Goal: Task Accomplishment & Management: Complete application form

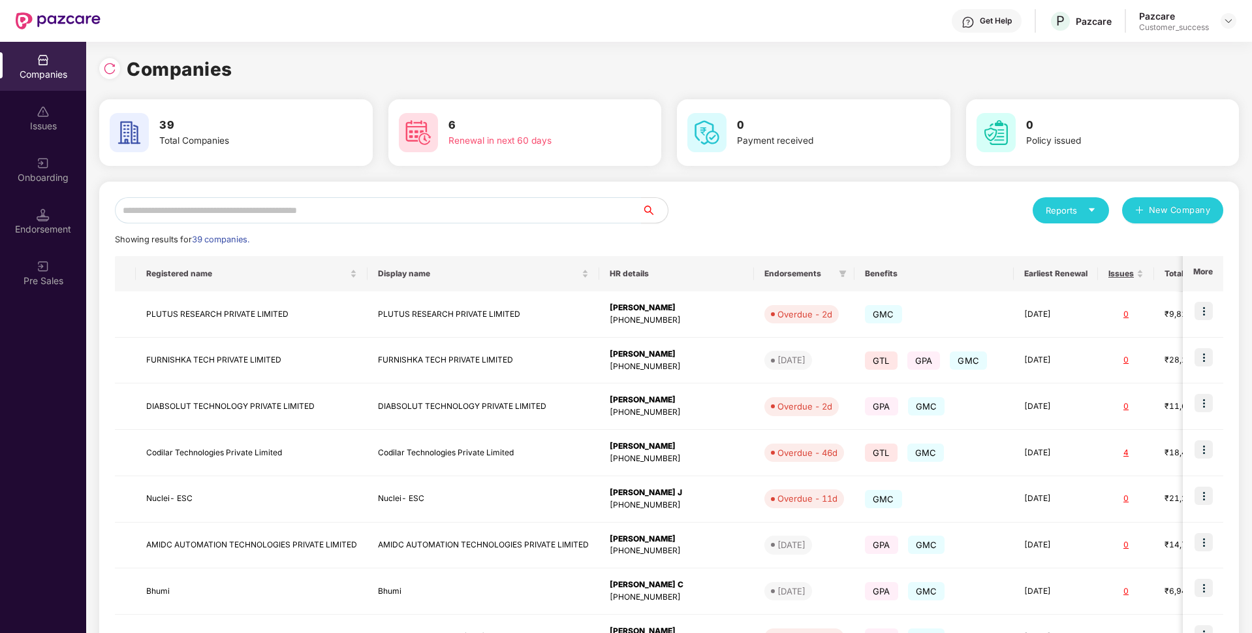
scroll to position [0, 1]
click at [278, 216] on input "text" at bounding box center [378, 210] width 527 height 26
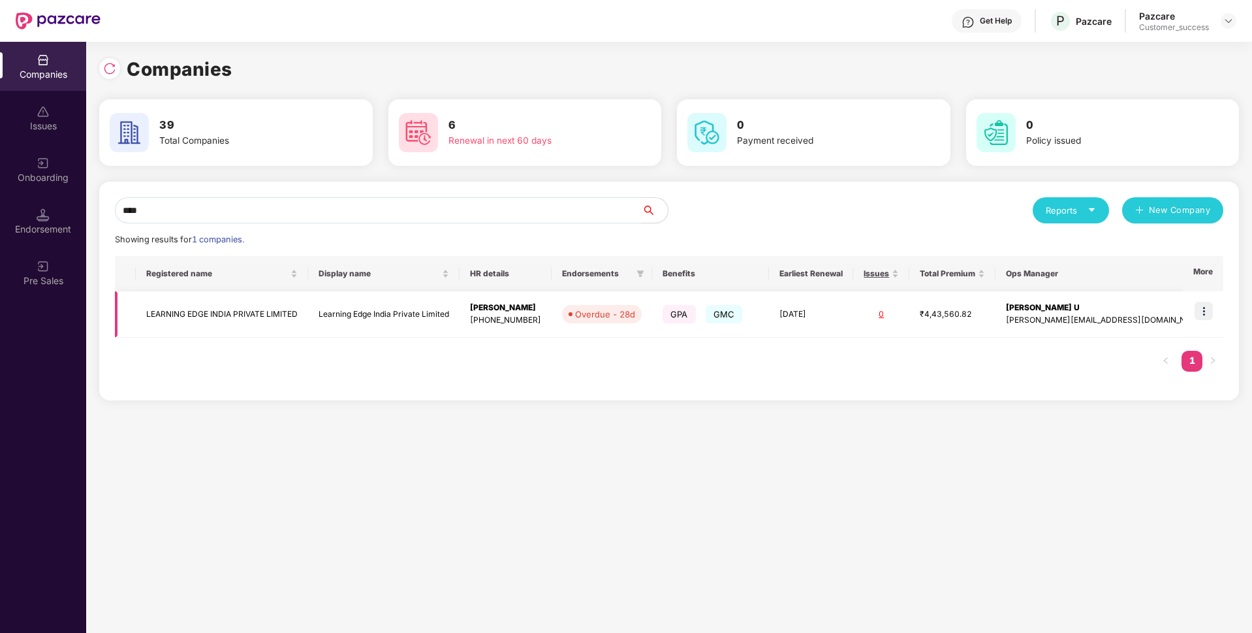
type input "****"
click at [217, 310] on td "LEARNING EDGE INDIA PRIVATE LIMITED" at bounding box center [222, 314] width 172 height 46
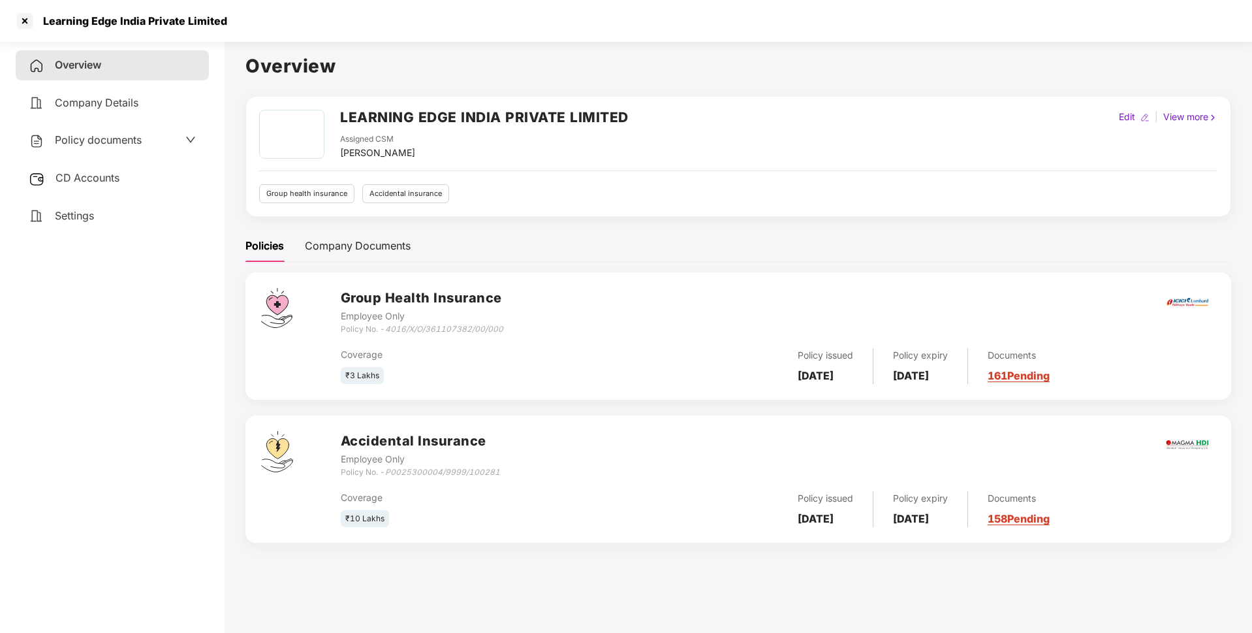
click at [78, 22] on div "Learning Edge India Private Limited" at bounding box center [131, 20] width 192 height 13
copy div "Learning Edge India Private Limited"
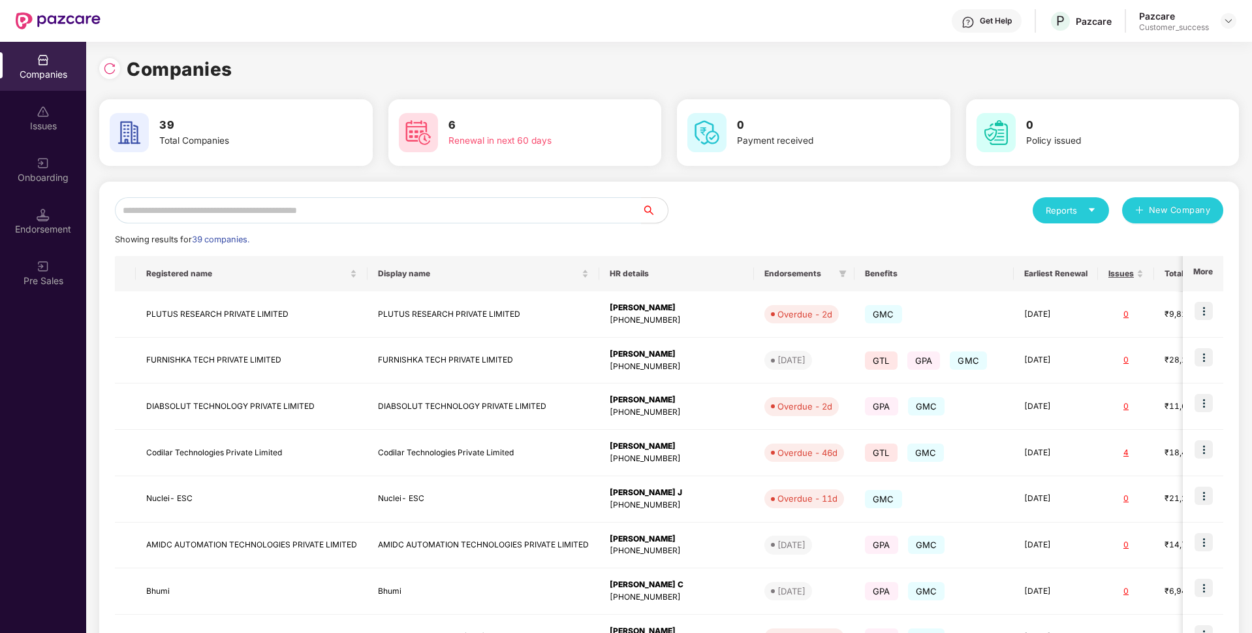
scroll to position [0, 1]
click at [522, 211] on input "text" at bounding box center [378, 210] width 527 height 26
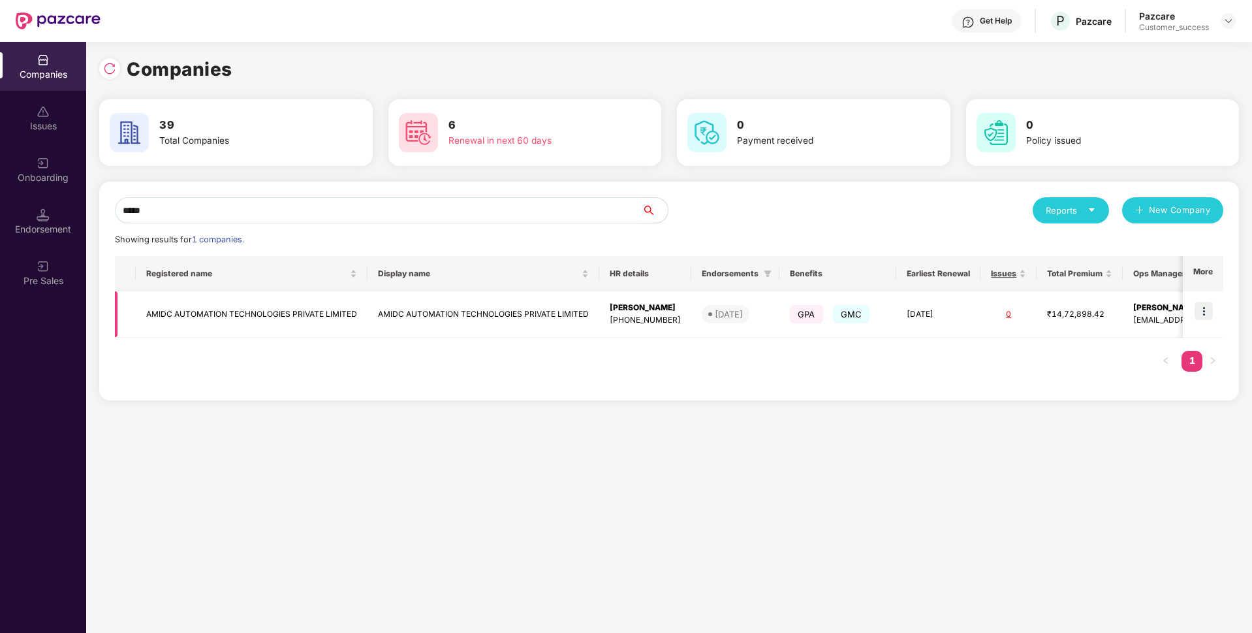
type input "*****"
click at [1205, 309] on img at bounding box center [1204, 311] width 18 height 18
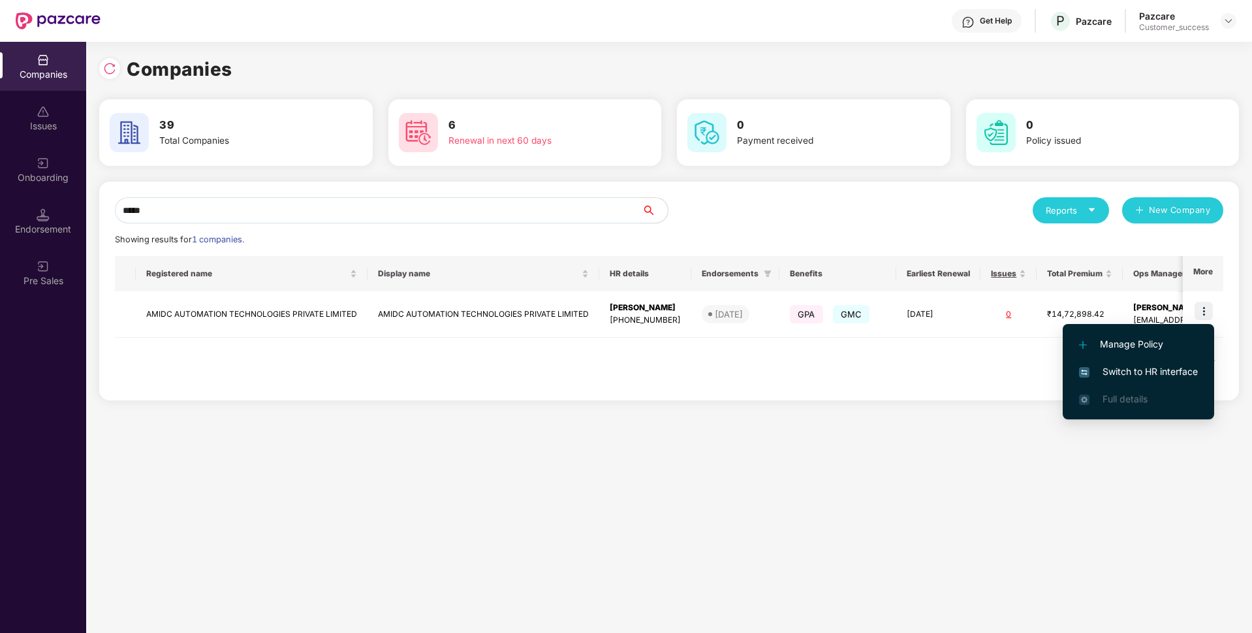
click at [1153, 364] on span "Switch to HR interface" at bounding box center [1138, 371] width 119 height 14
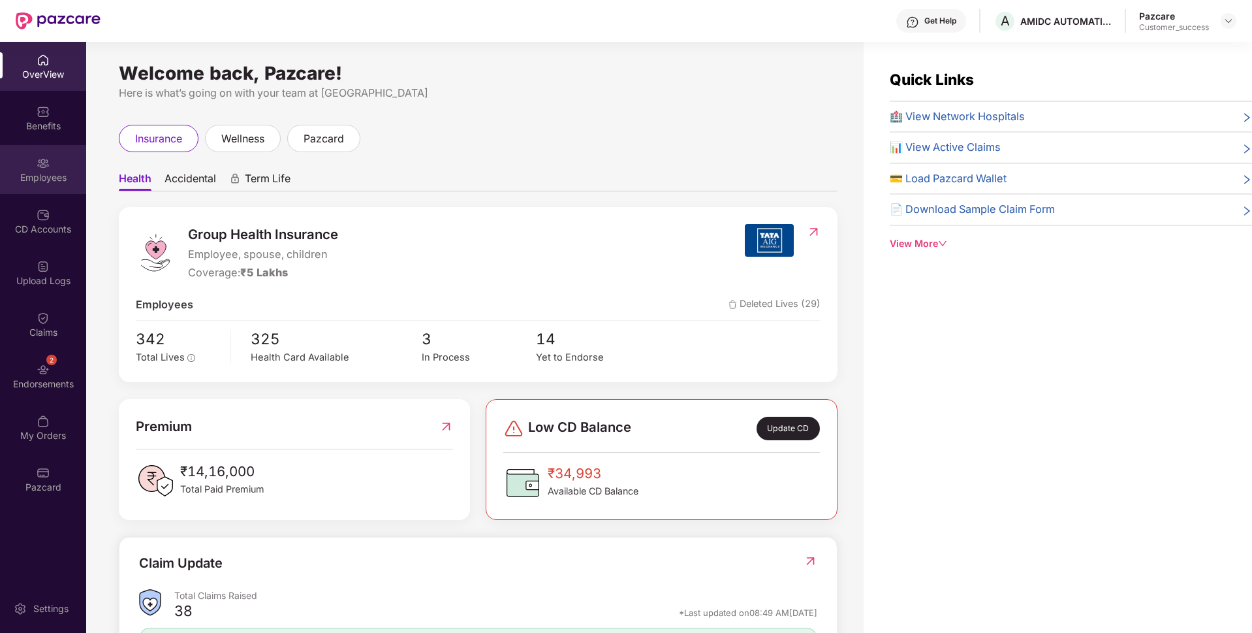
click at [12, 178] on div "Employees" at bounding box center [43, 177] width 86 height 13
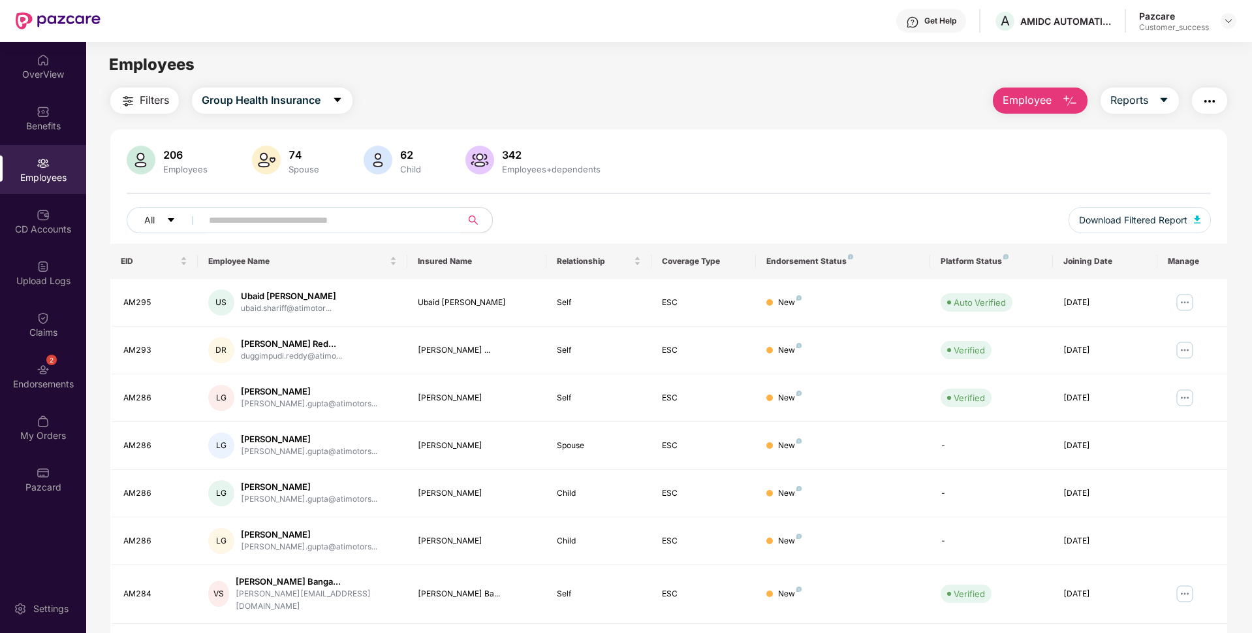
click at [1037, 110] on button "Employee" at bounding box center [1040, 101] width 95 height 26
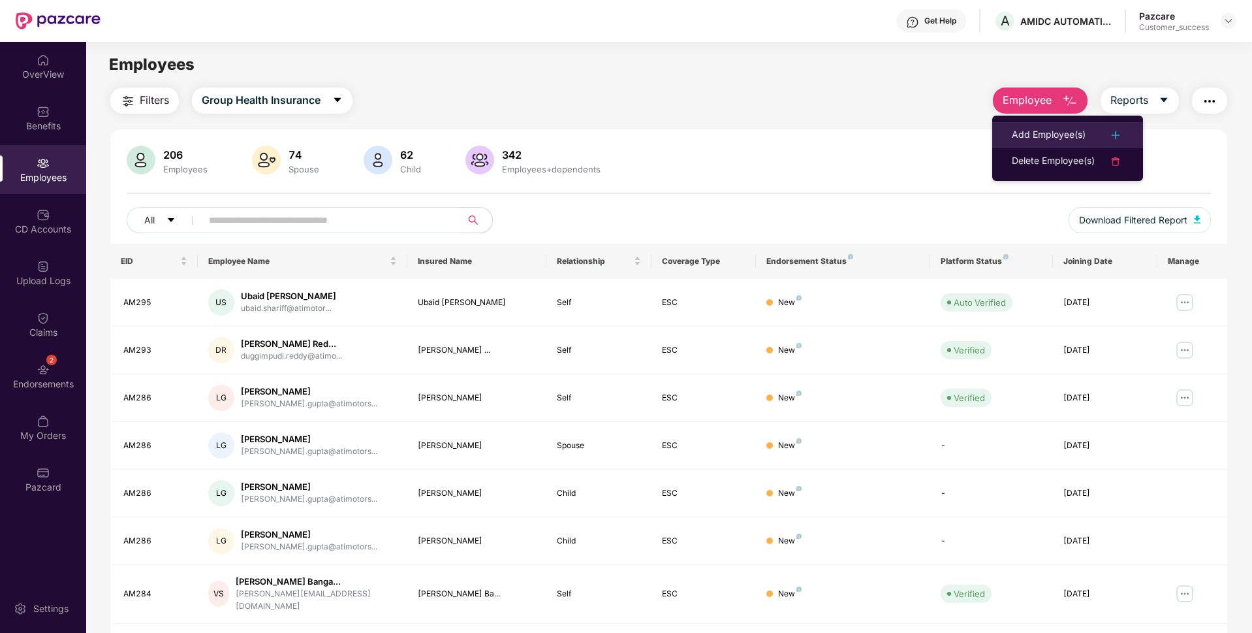
click at [1023, 136] on div "Add Employee(s)" at bounding box center [1049, 135] width 74 height 16
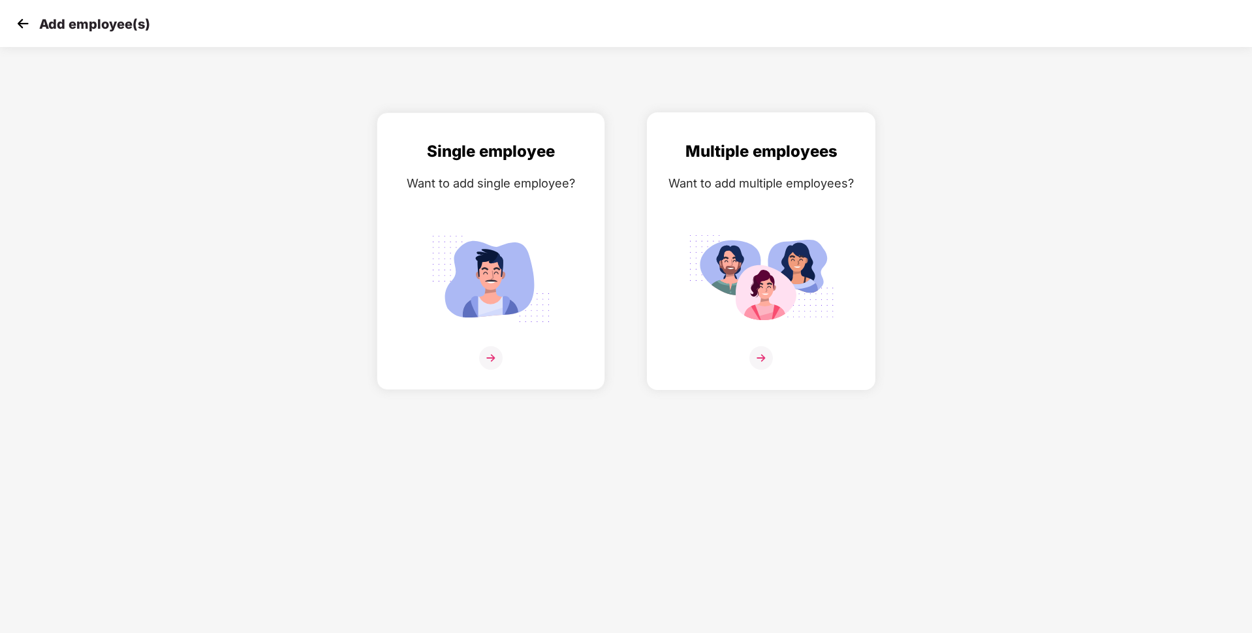
click at [758, 355] on img at bounding box center [762, 358] width 24 height 24
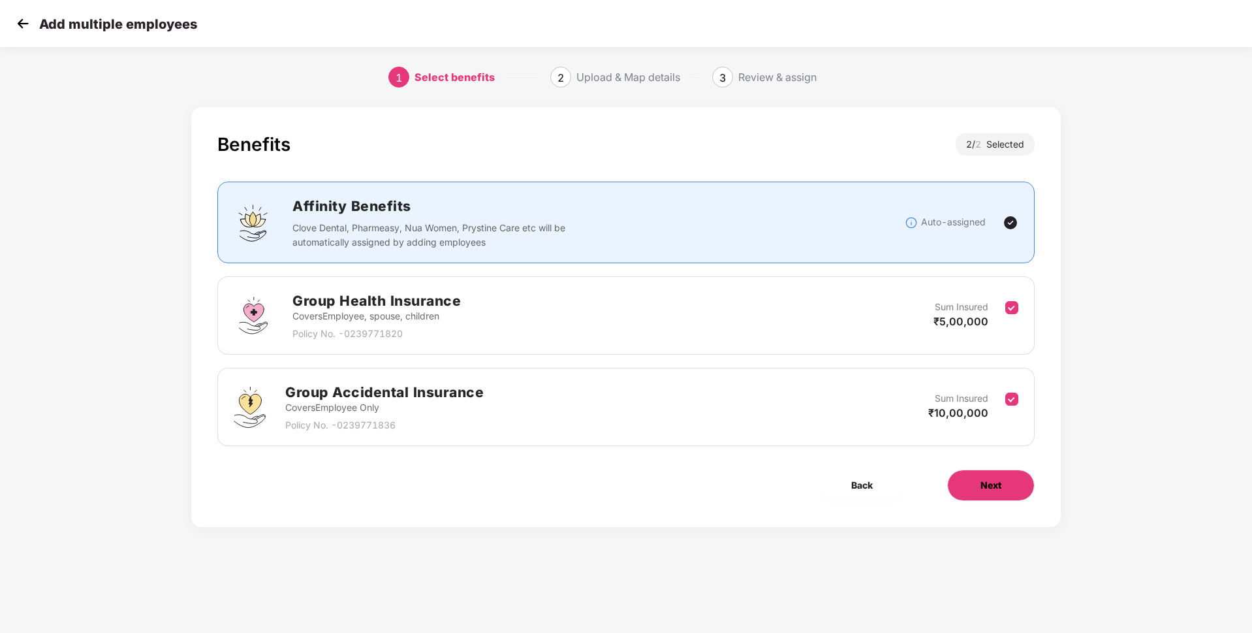
click at [1004, 492] on button "Next" at bounding box center [992, 485] width 88 height 31
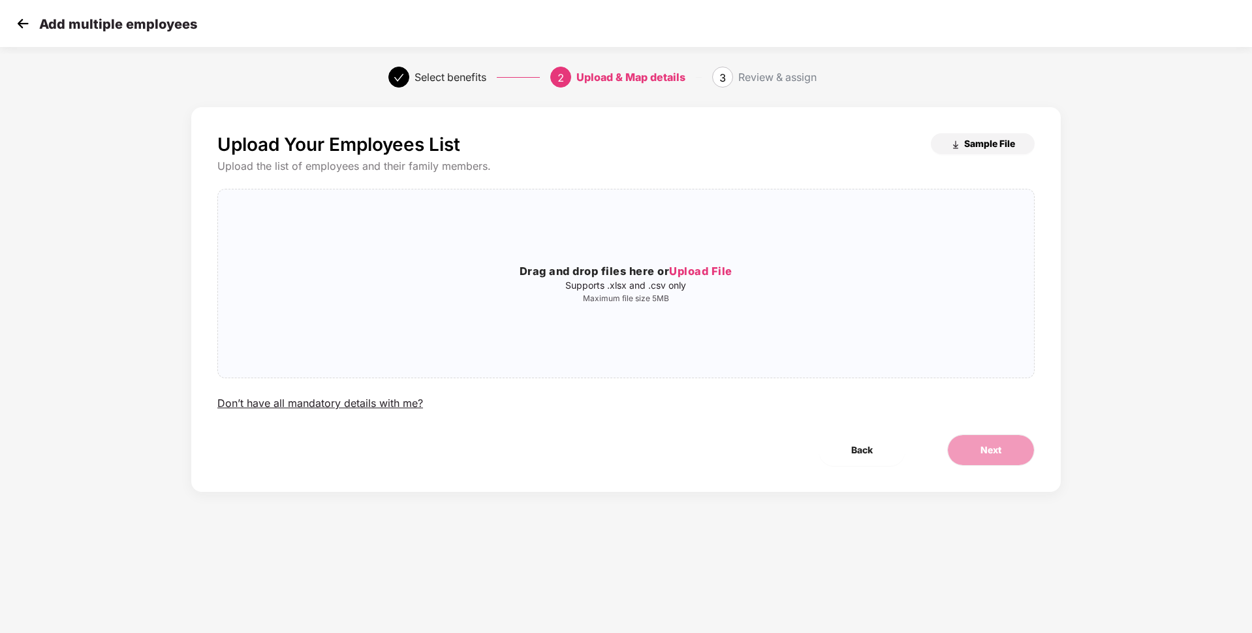
click at [1001, 135] on button "Sample File" at bounding box center [983, 143] width 104 height 21
click at [720, 268] on span "Upload File" at bounding box center [700, 270] width 63 height 13
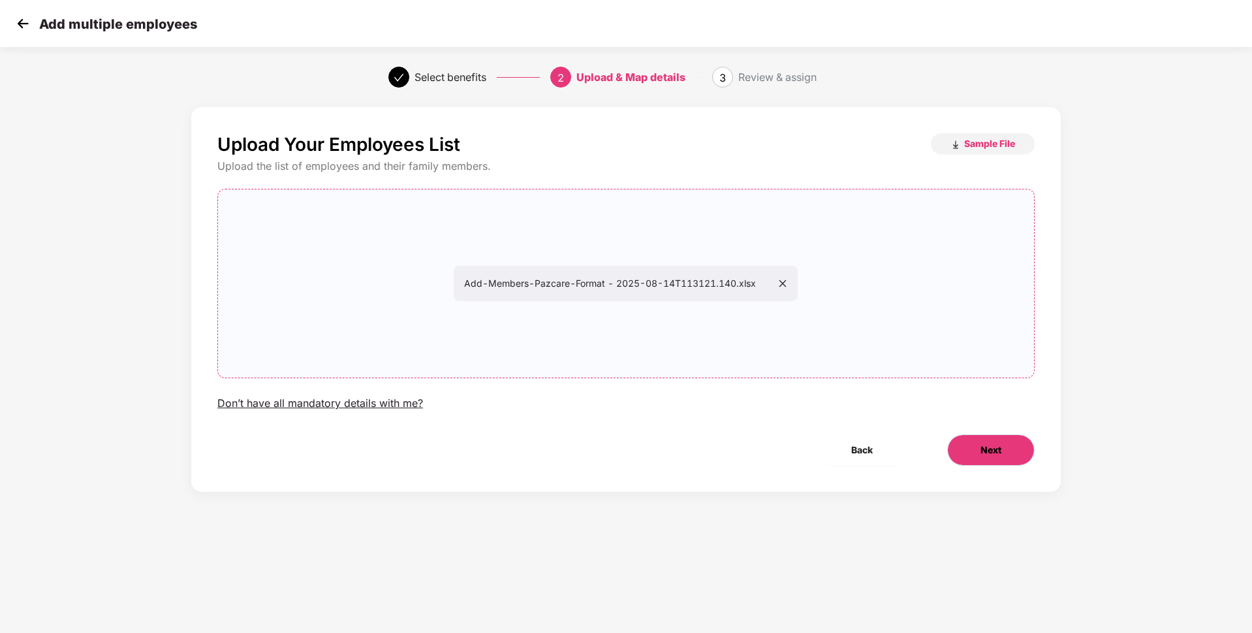
click at [1007, 453] on button "Next" at bounding box center [992, 449] width 88 height 31
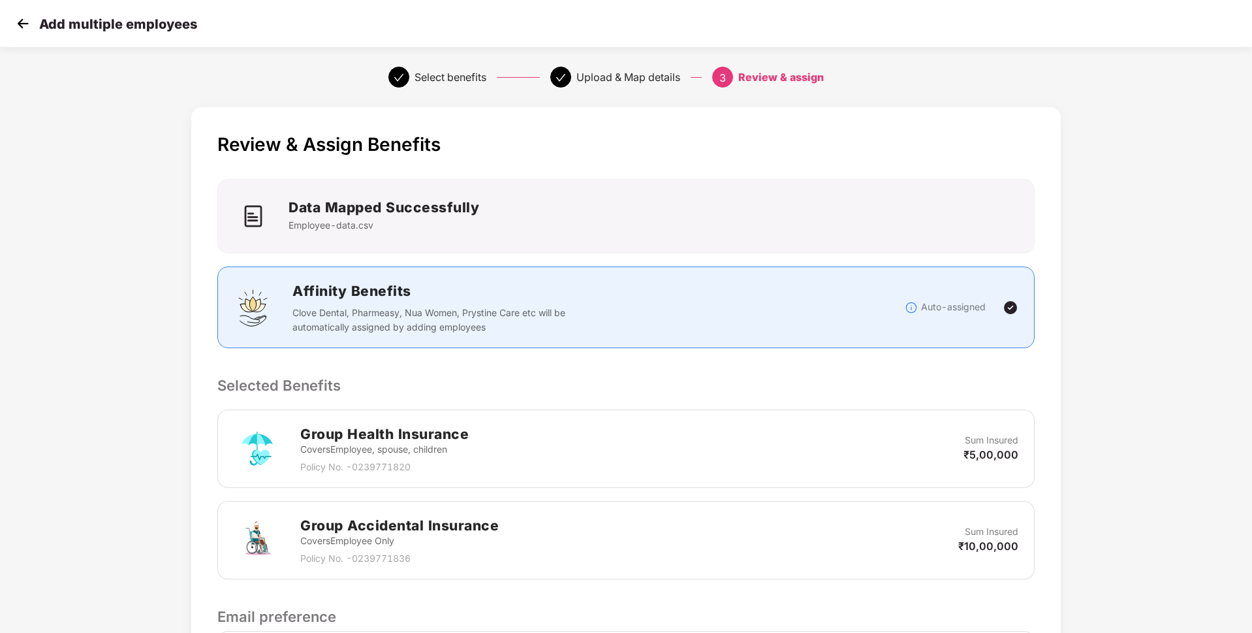
scroll to position [187, 0]
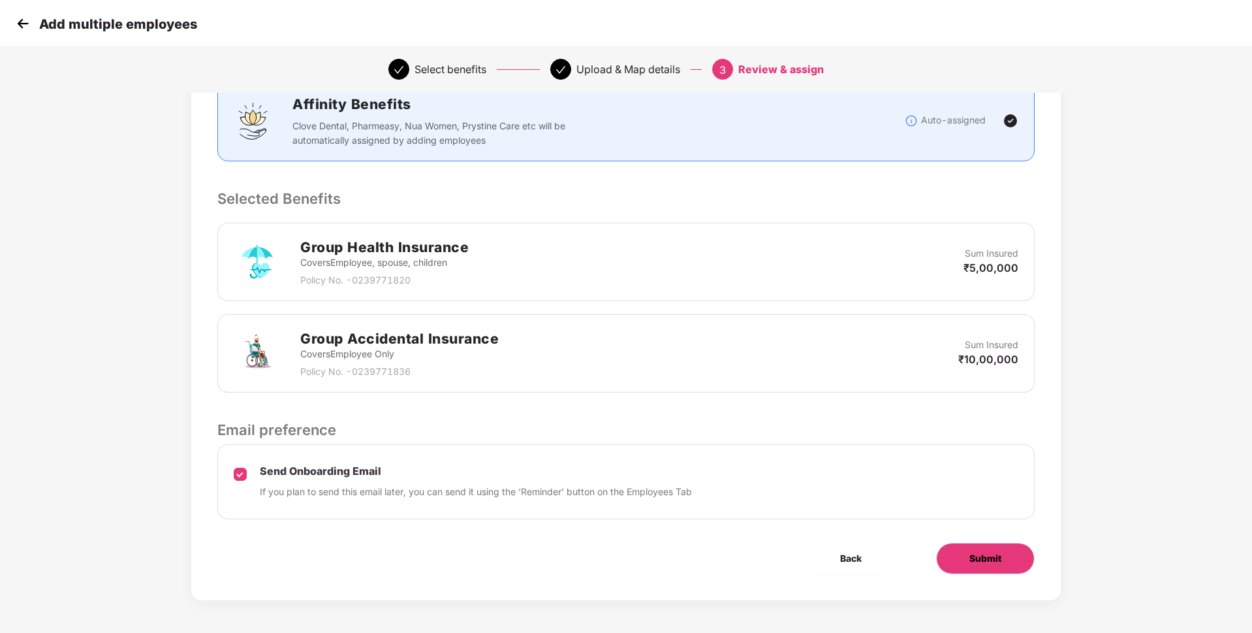
click at [1002, 564] on button "Submit" at bounding box center [985, 558] width 99 height 31
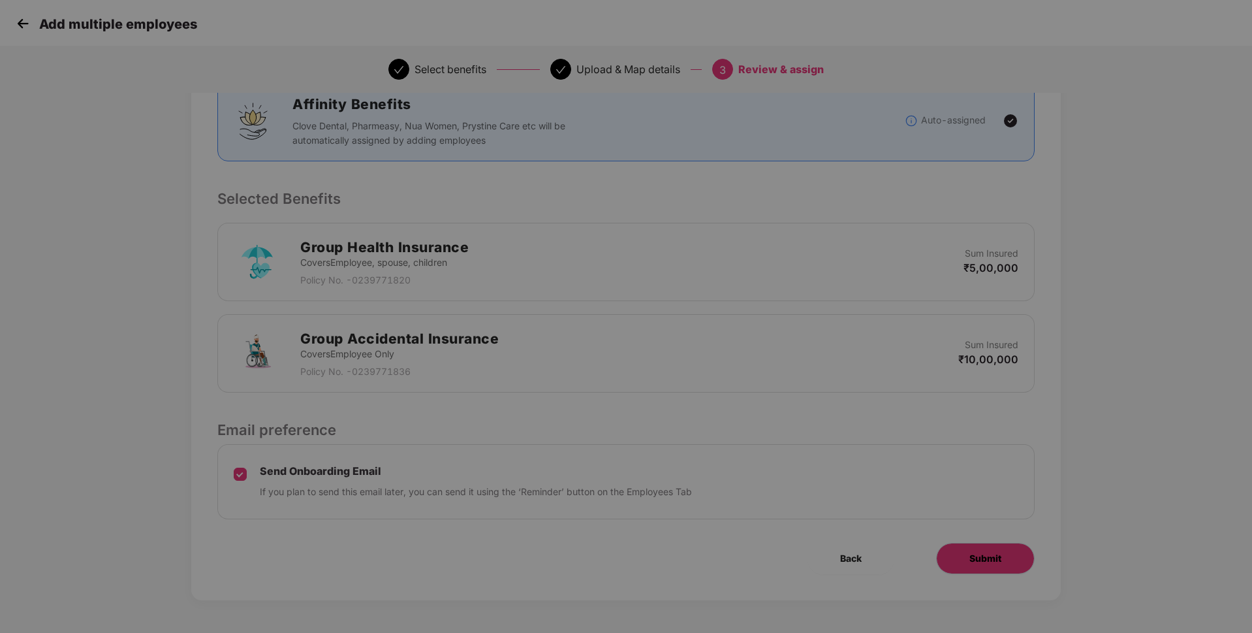
scroll to position [0, 0]
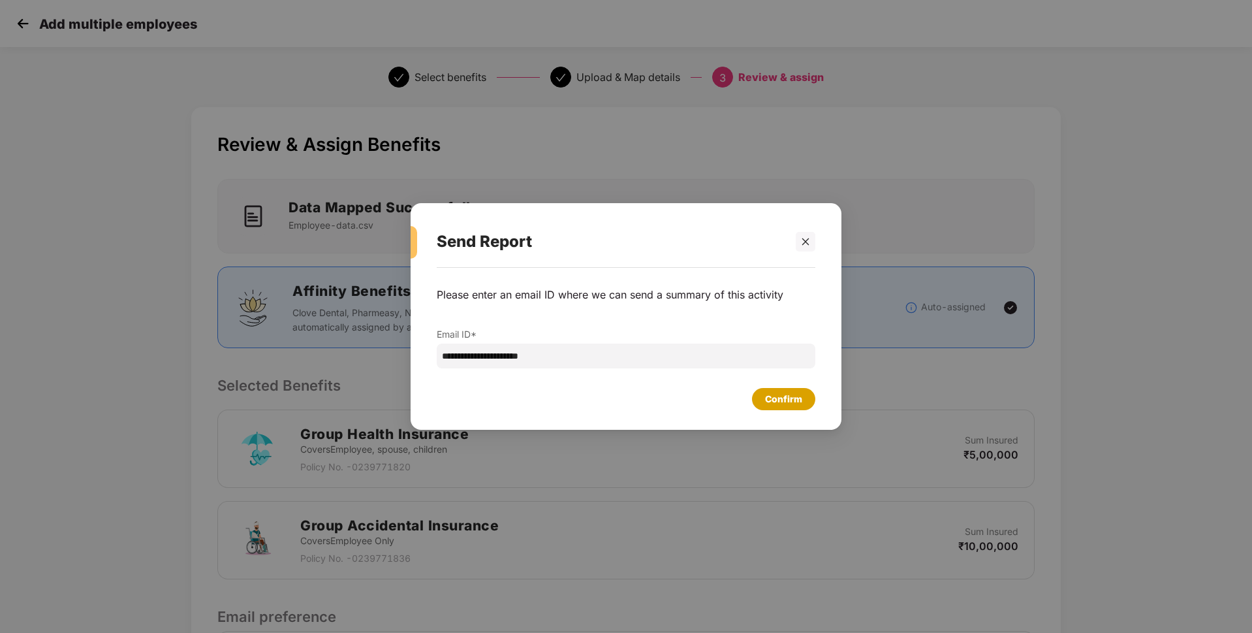
click at [759, 404] on div "Confirm" at bounding box center [783, 399] width 63 height 22
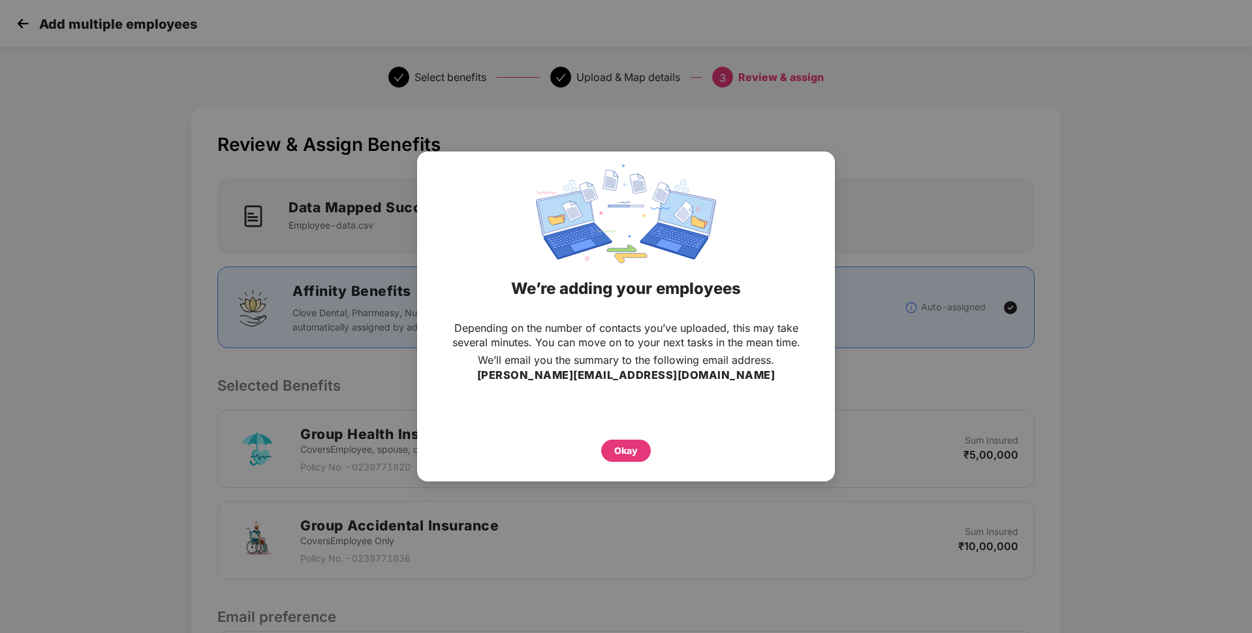
click at [790, 403] on div "Depending on the number of contacts you’ve uploaded, this may take several minu…" at bounding box center [626, 391] width 418 height 154
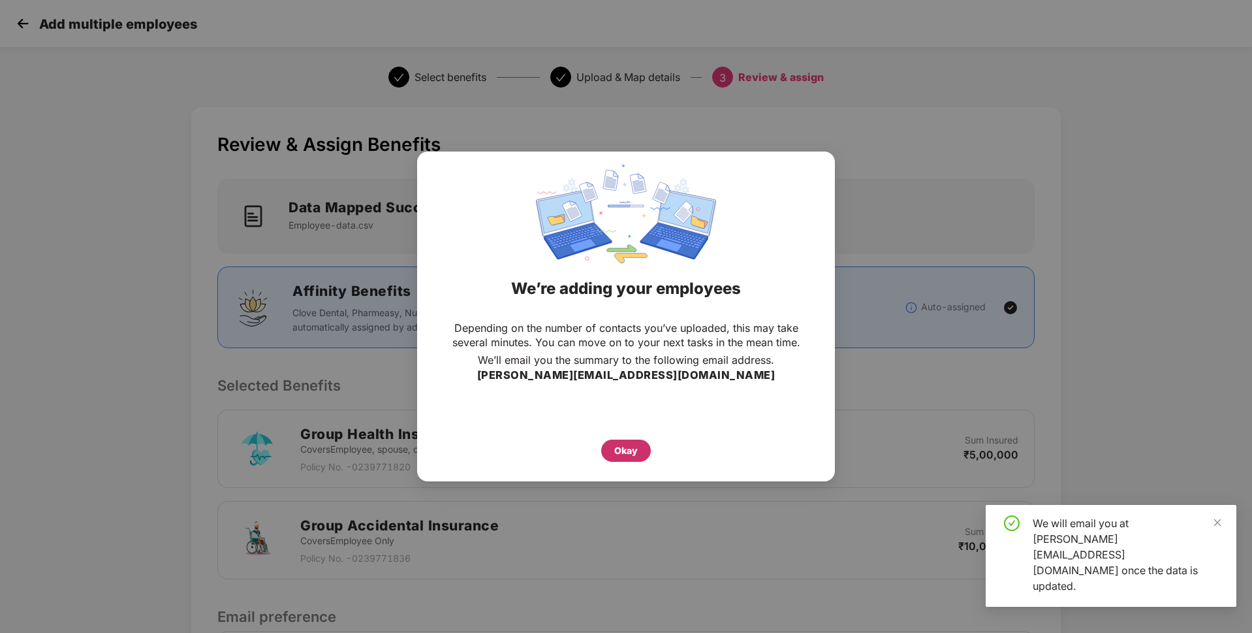
click at [624, 441] on div "Okay" at bounding box center [626, 450] width 50 height 22
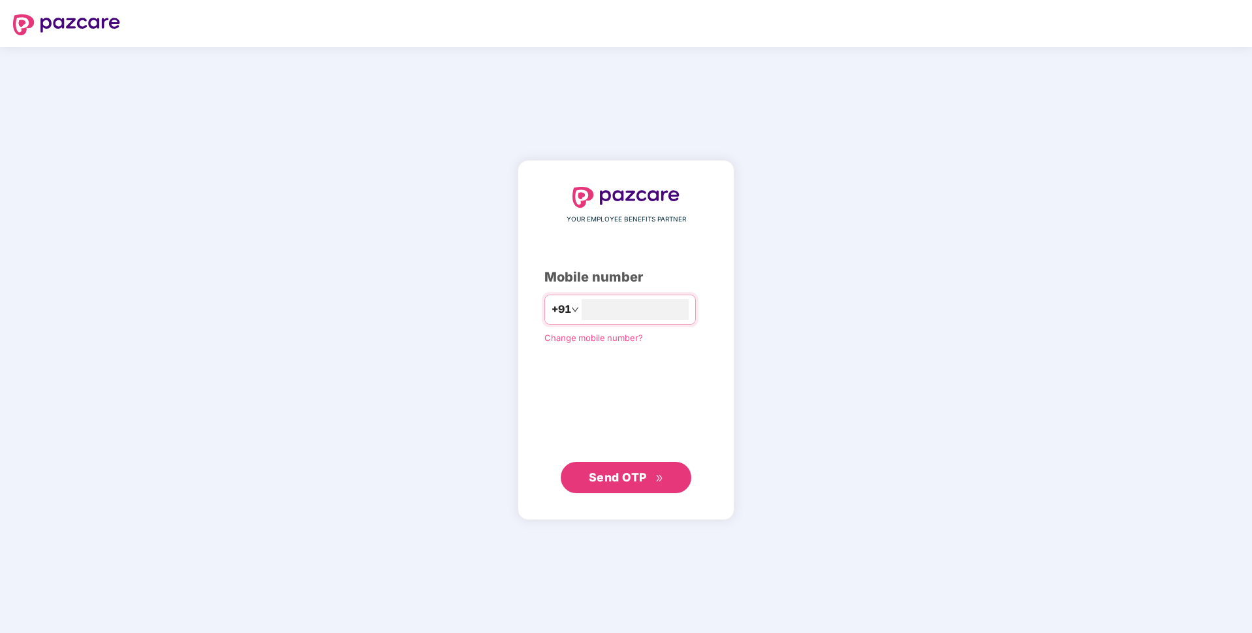
type input "**********"
click at [628, 482] on span "Send OTP" at bounding box center [618, 477] width 58 height 14
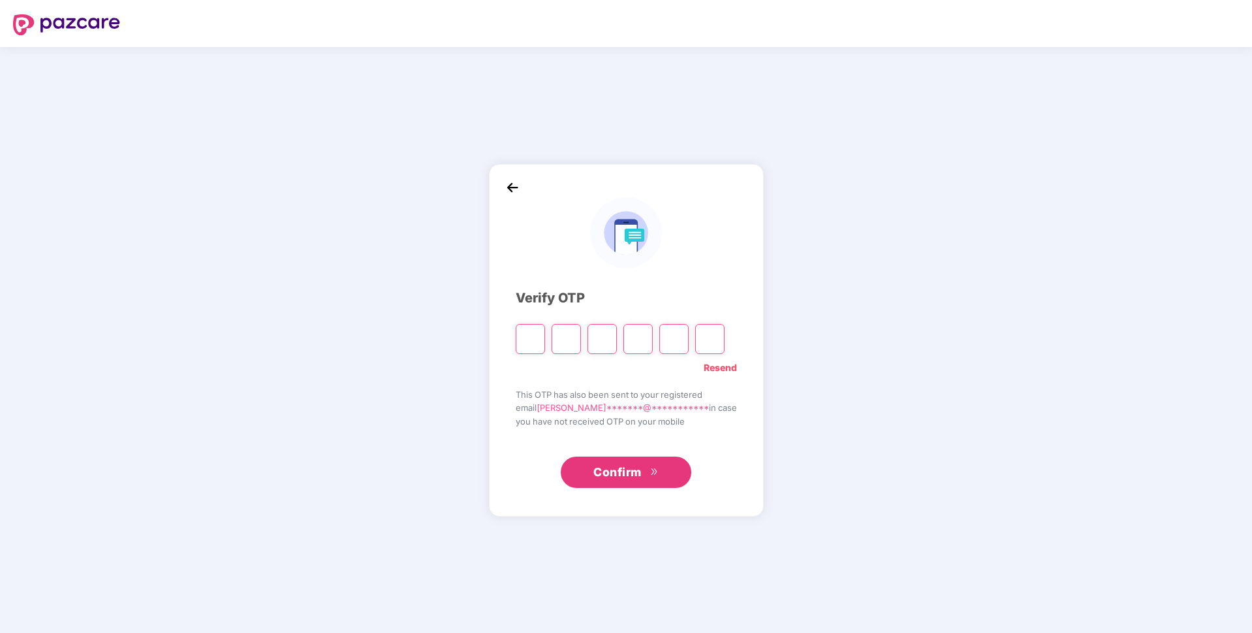
paste input "*"
type input "*"
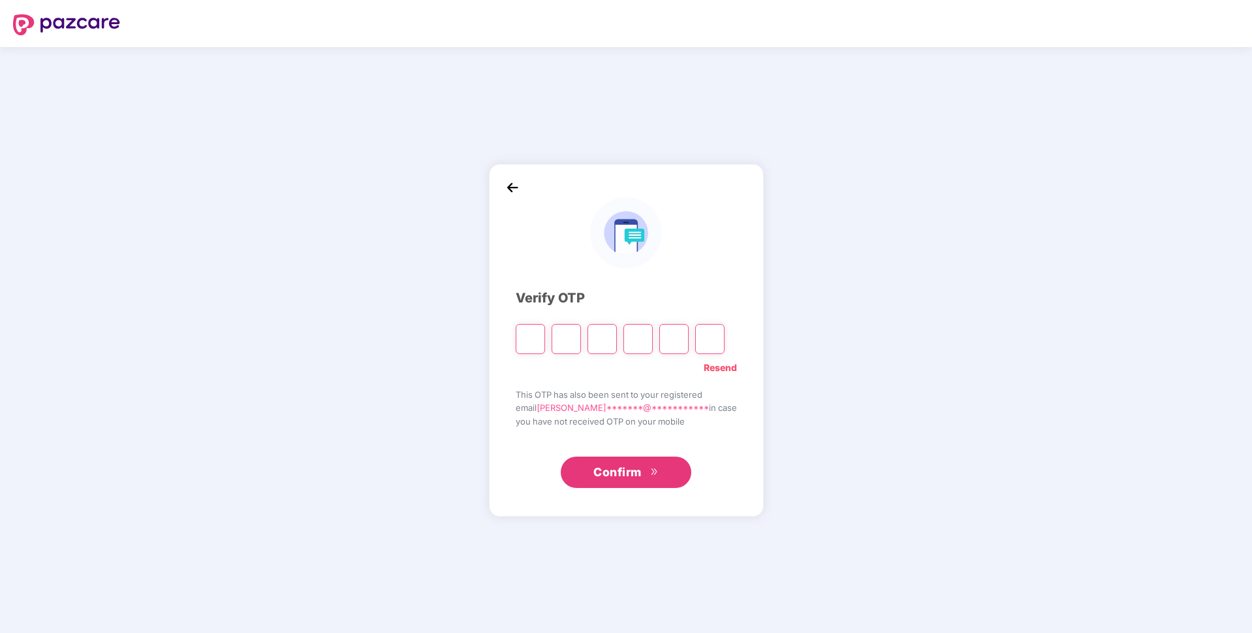
type input "*"
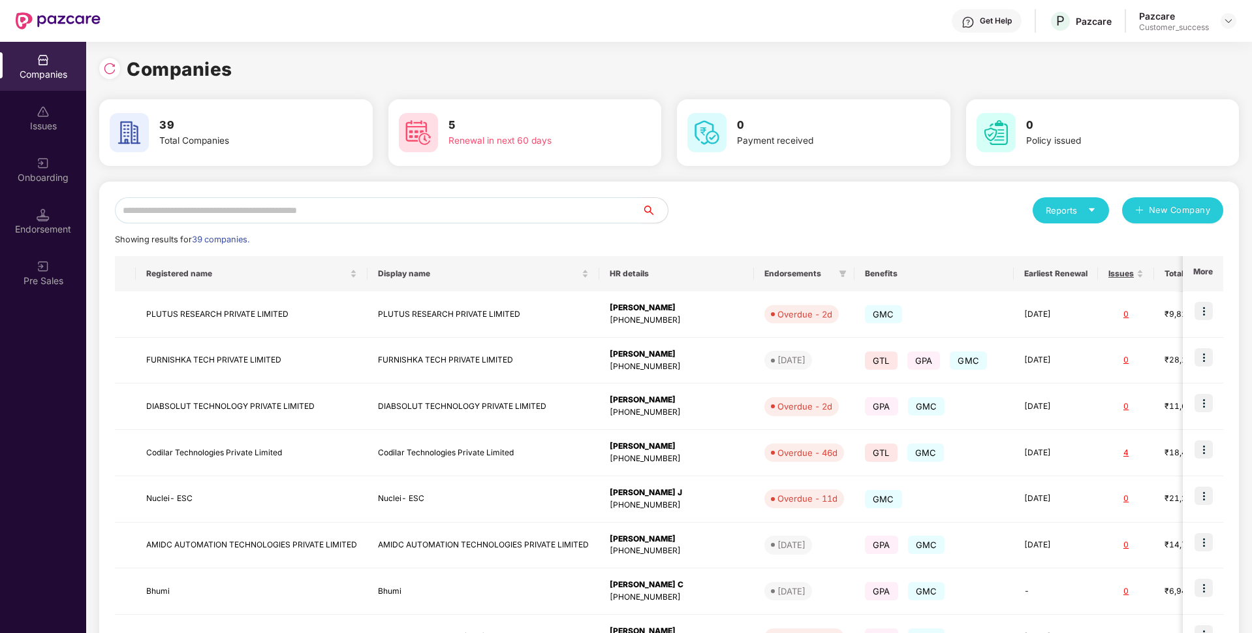
click at [470, 218] on input "text" at bounding box center [378, 210] width 527 height 26
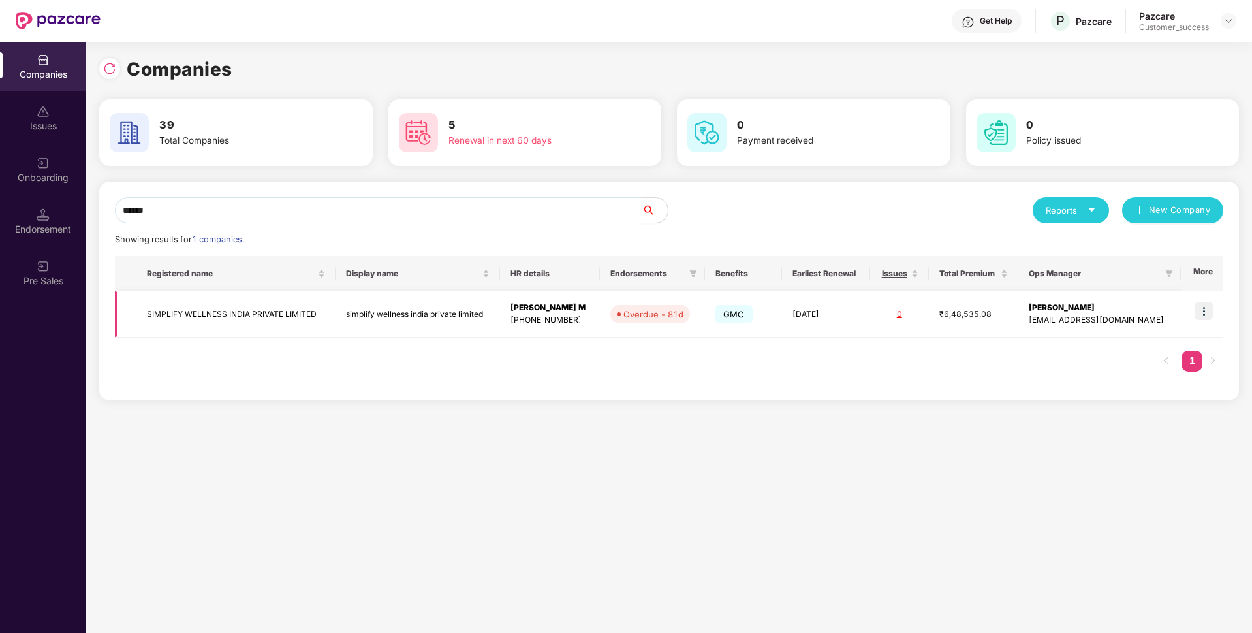
type input "******"
click at [1213, 307] on img at bounding box center [1204, 311] width 18 height 18
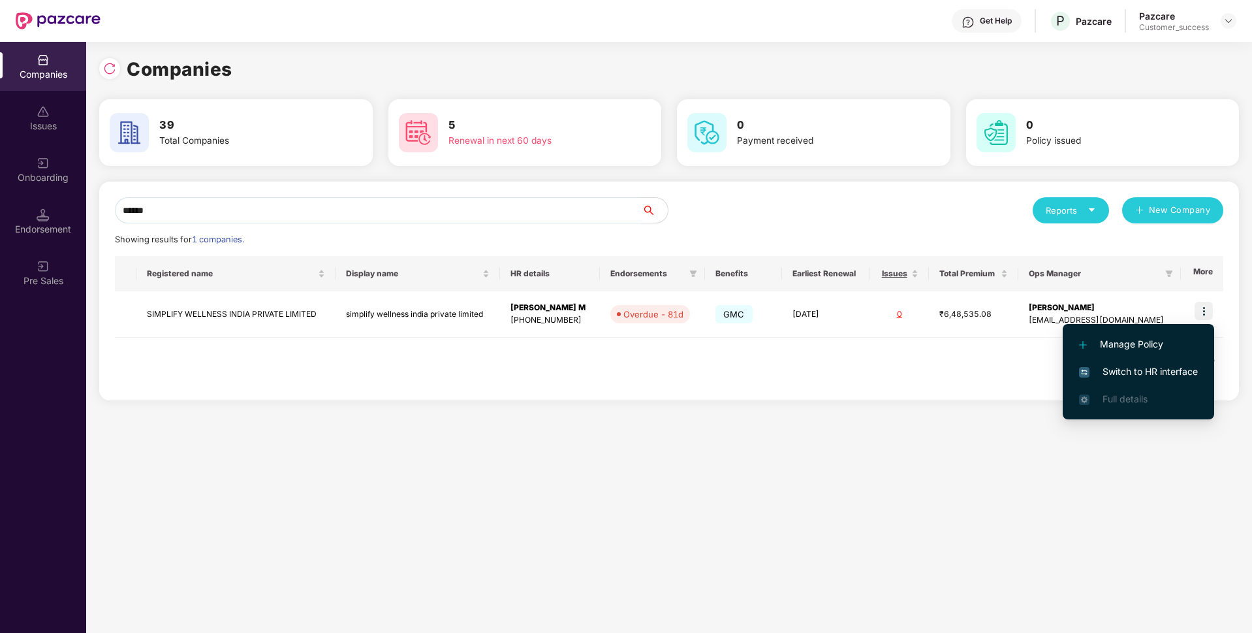
click at [1130, 371] on span "Switch to HR interface" at bounding box center [1138, 371] width 119 height 14
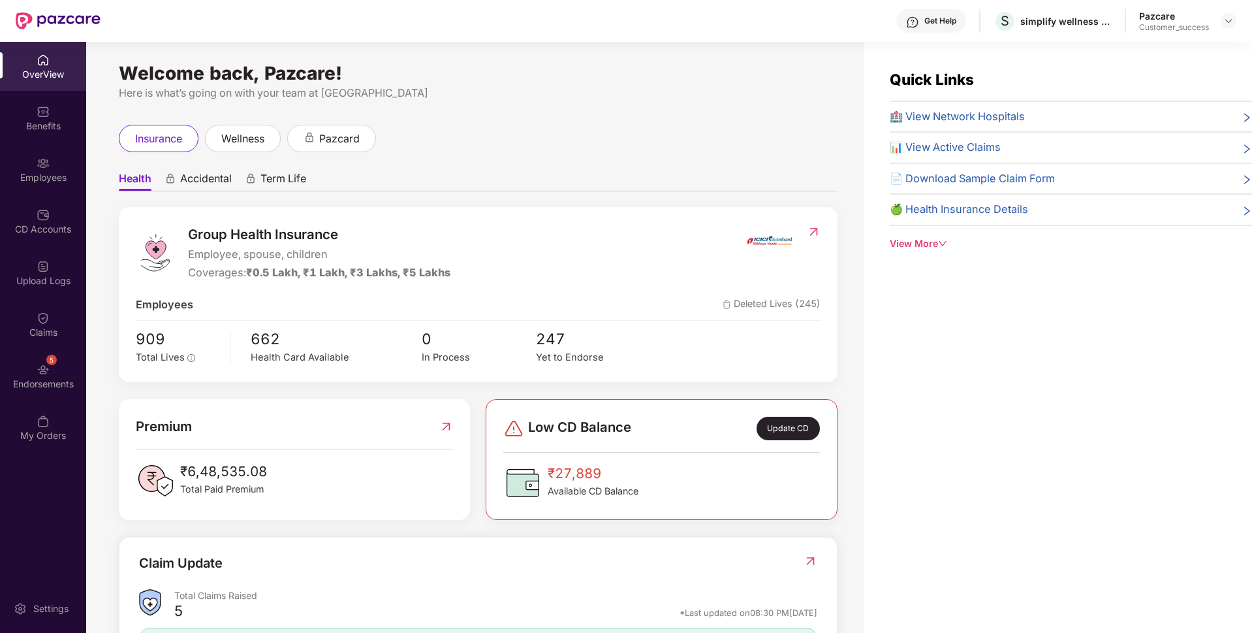
click at [1, 171] on div "Employees" at bounding box center [43, 177] width 86 height 13
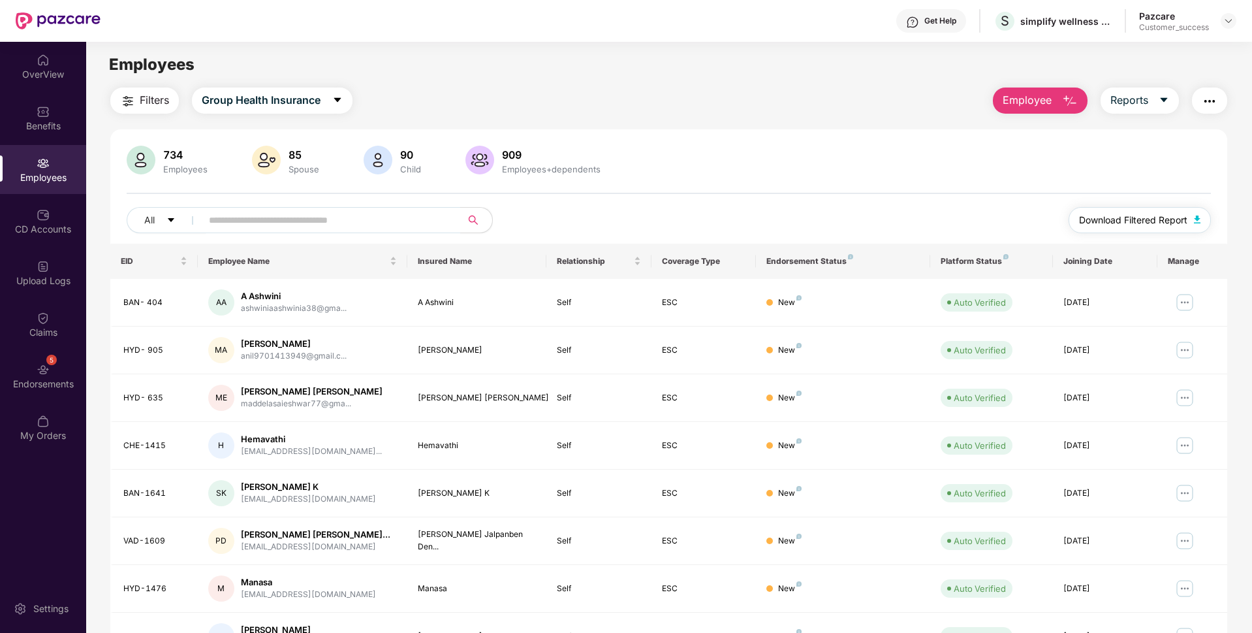
click at [1106, 208] on button "Download Filtered Report" at bounding box center [1140, 220] width 142 height 26
click at [238, 222] on input "text" at bounding box center [326, 220] width 234 height 20
paste input "******"
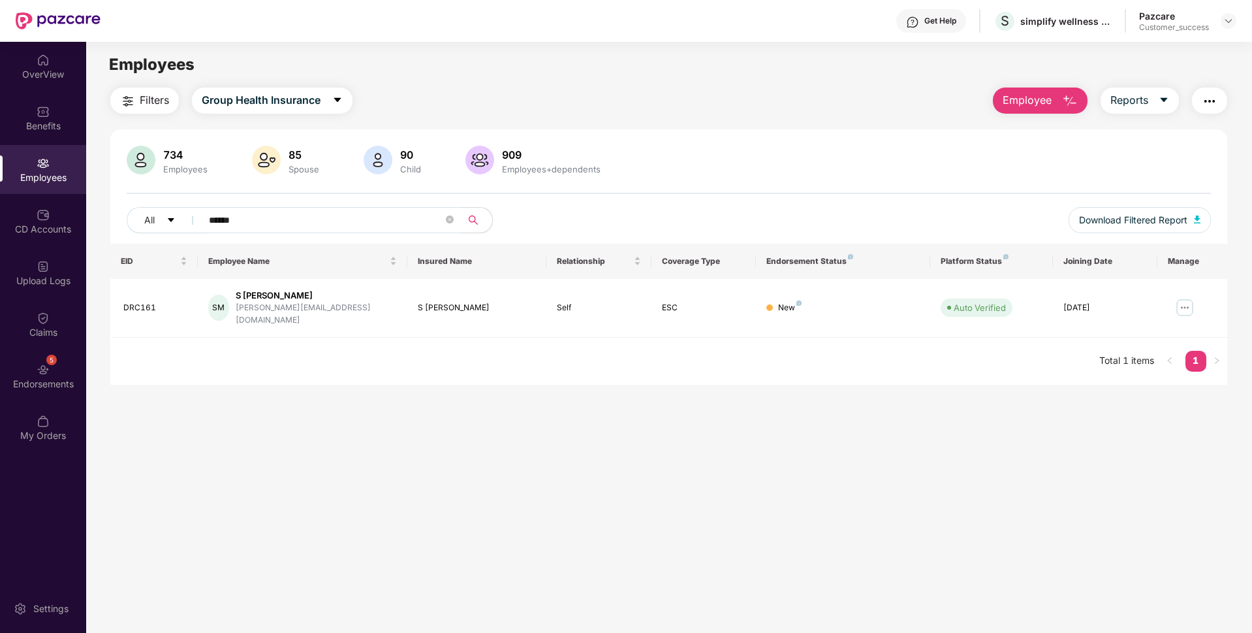
type input "******"
drag, startPoint x: 246, startPoint y: 219, endPoint x: 0, endPoint y: 249, distance: 248.0
click at [0, 249] on div "OverView Benefits Employees CD Accounts Upload Logs Claims 5 Endorsements My Or…" at bounding box center [626, 337] width 1252 height 591
paste input "******"
type input "******"
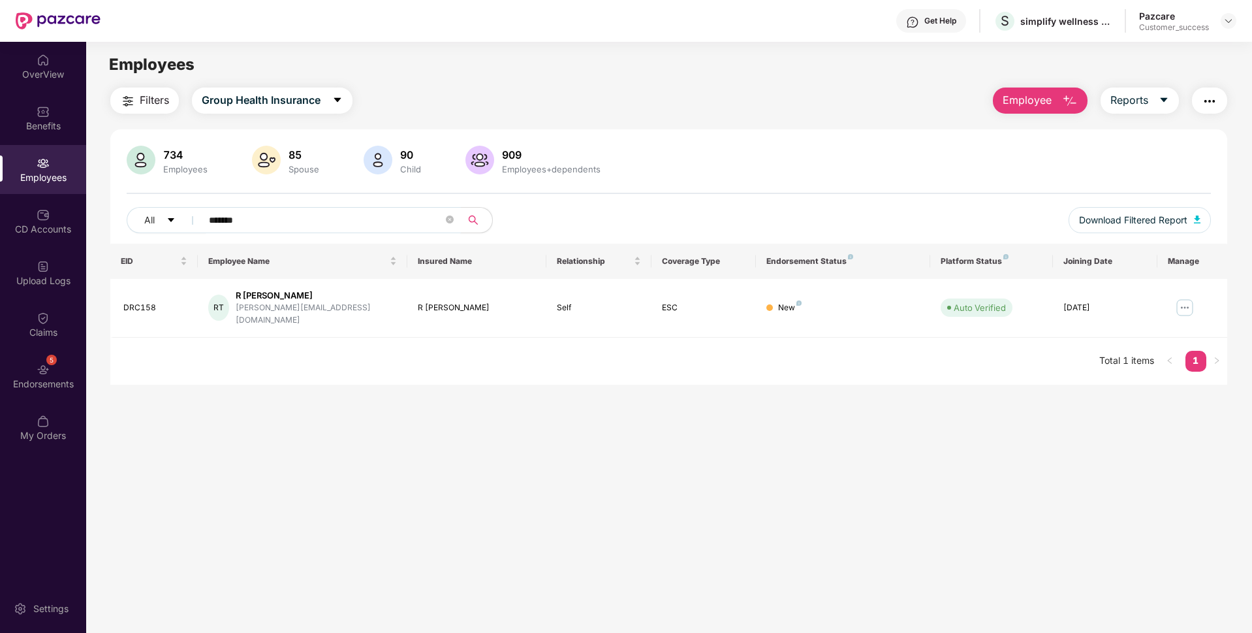
drag, startPoint x: 260, startPoint y: 218, endPoint x: 99, endPoint y: 272, distance: 169.5
click at [99, 272] on div "Filters Group Health Insurance Employee Reports 734 Employees 85 Spouse 90 Chil…" at bounding box center [669, 236] width 1166 height 297
paste input "******"
type input "******"
click at [1004, 47] on div "simplify wellness india private limited" at bounding box center [1073, 46] width 160 height 21
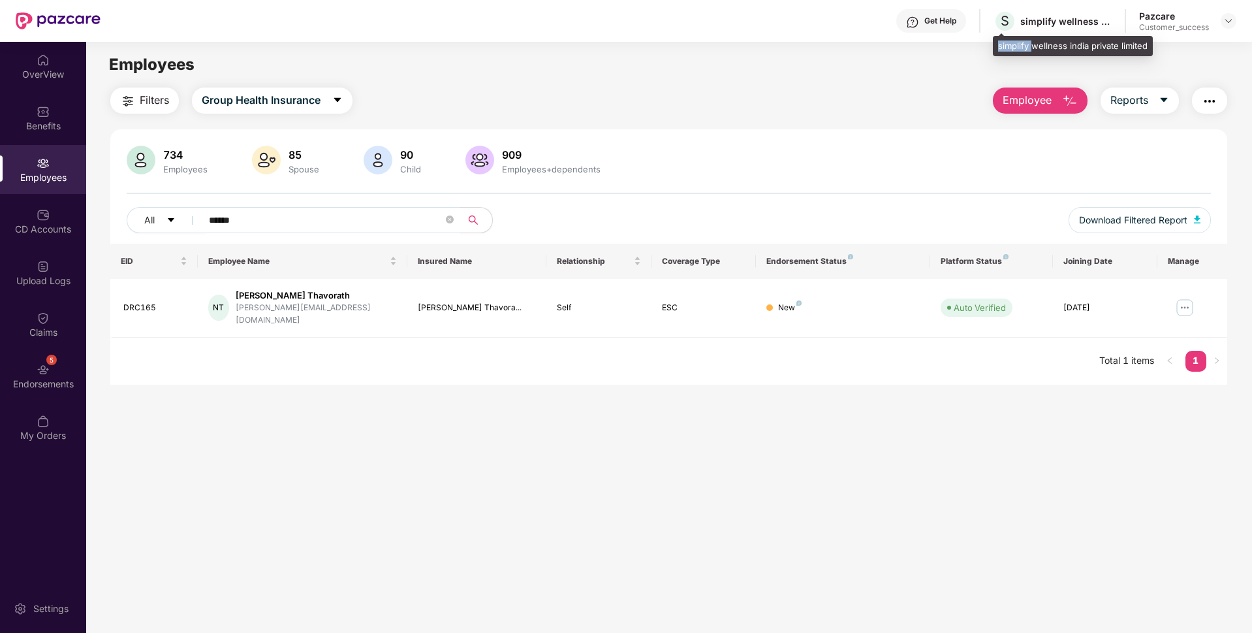
click at [1004, 47] on div "simplify wellness india private limited" at bounding box center [1073, 46] width 160 height 21
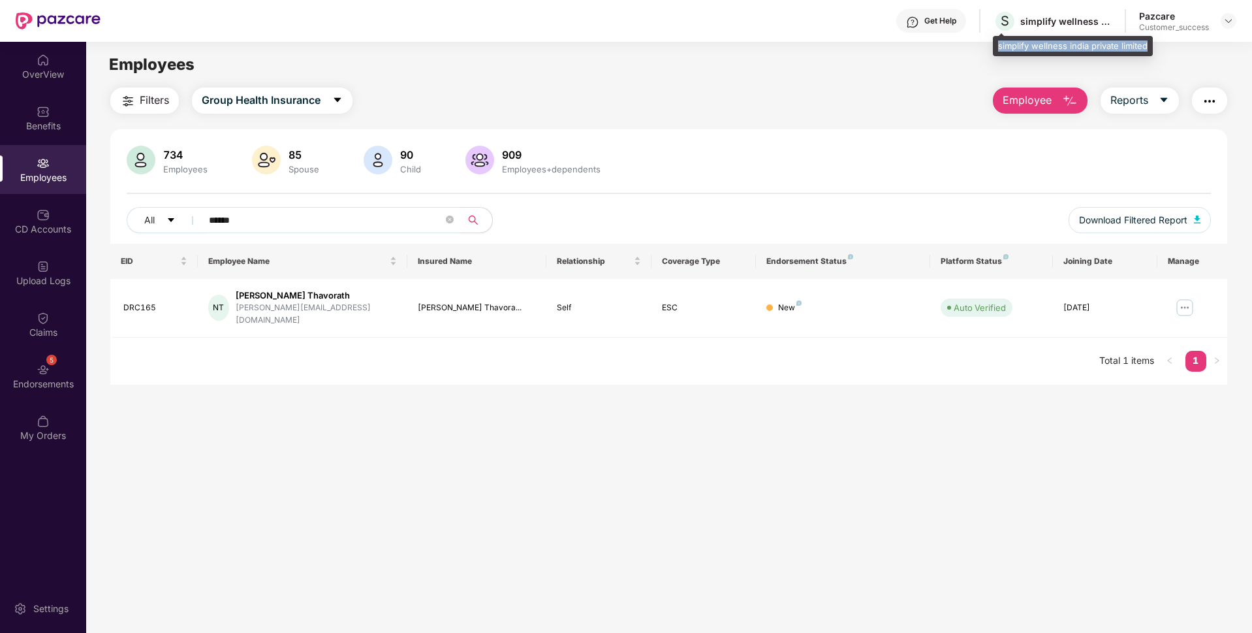
copy div "simplify wellness india private limited"
drag, startPoint x: 156, startPoint y: 306, endPoint x: 112, endPoint y: 309, distance: 44.5
click at [112, 309] on td "DRC165" at bounding box center [154, 308] width 88 height 59
copy div "DRC165"
click at [306, 306] on div "[PERSON_NAME][EMAIL_ADDRESS][DOMAIN_NAME]" at bounding box center [316, 314] width 161 height 25
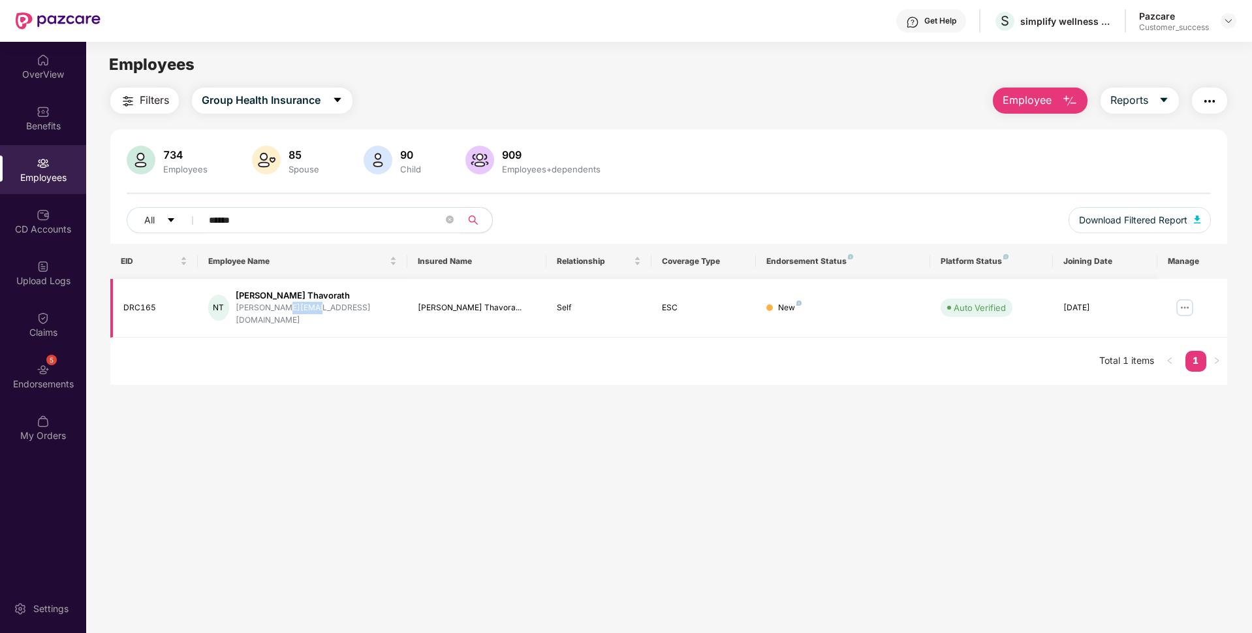
click at [306, 306] on div "[PERSON_NAME][EMAIL_ADDRESS][DOMAIN_NAME]" at bounding box center [316, 314] width 161 height 25
copy div "[PERSON_NAME][EMAIL_ADDRESS][DOMAIN_NAME]"
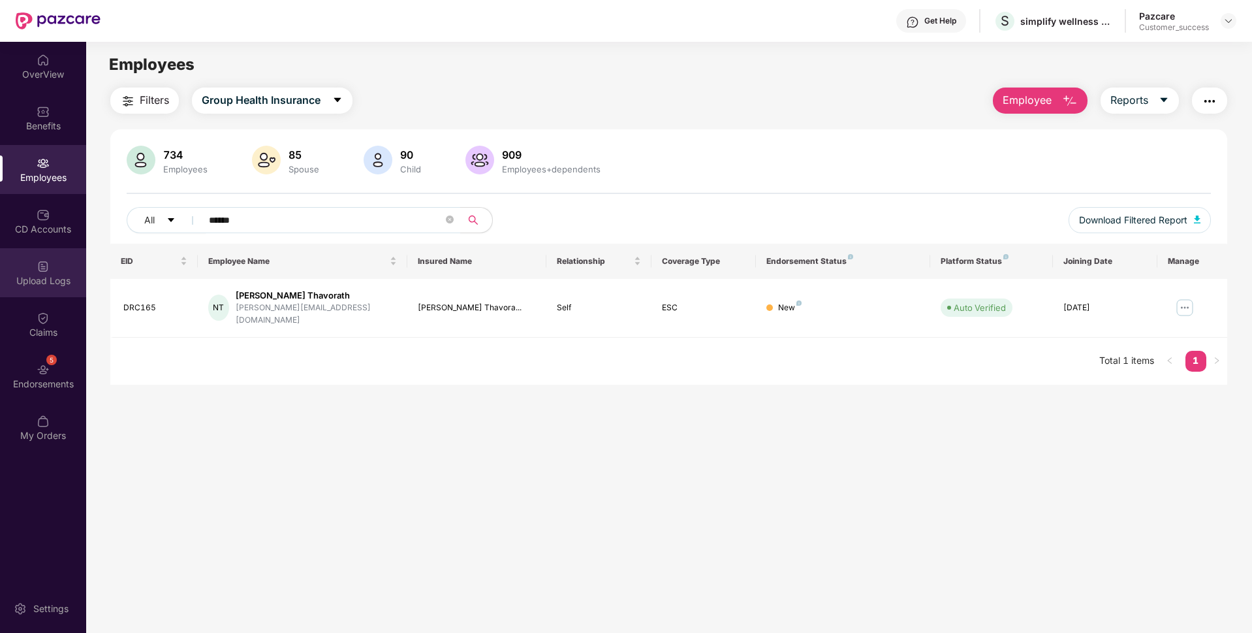
drag, startPoint x: 298, startPoint y: 219, endPoint x: 35, endPoint y: 289, distance: 272.3
click at [35, 289] on div "OverView Benefits Employees CD Accounts Upload Logs Claims 5 Endorsements My Or…" at bounding box center [626, 337] width 1252 height 591
type input "*"
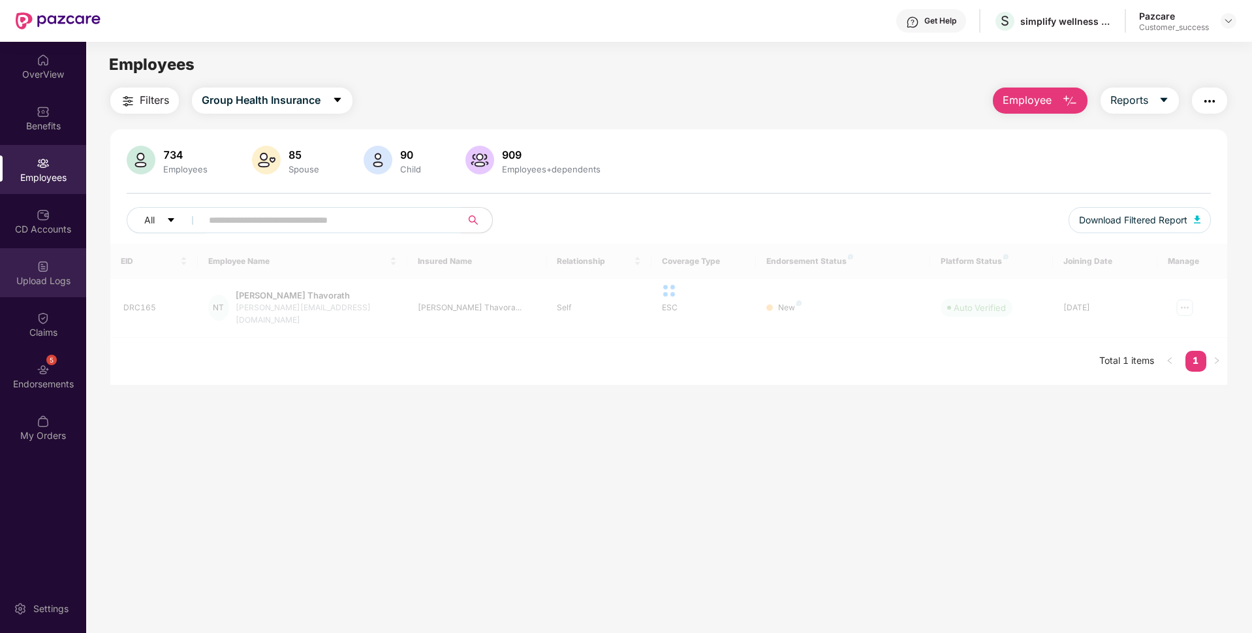
paste input "******"
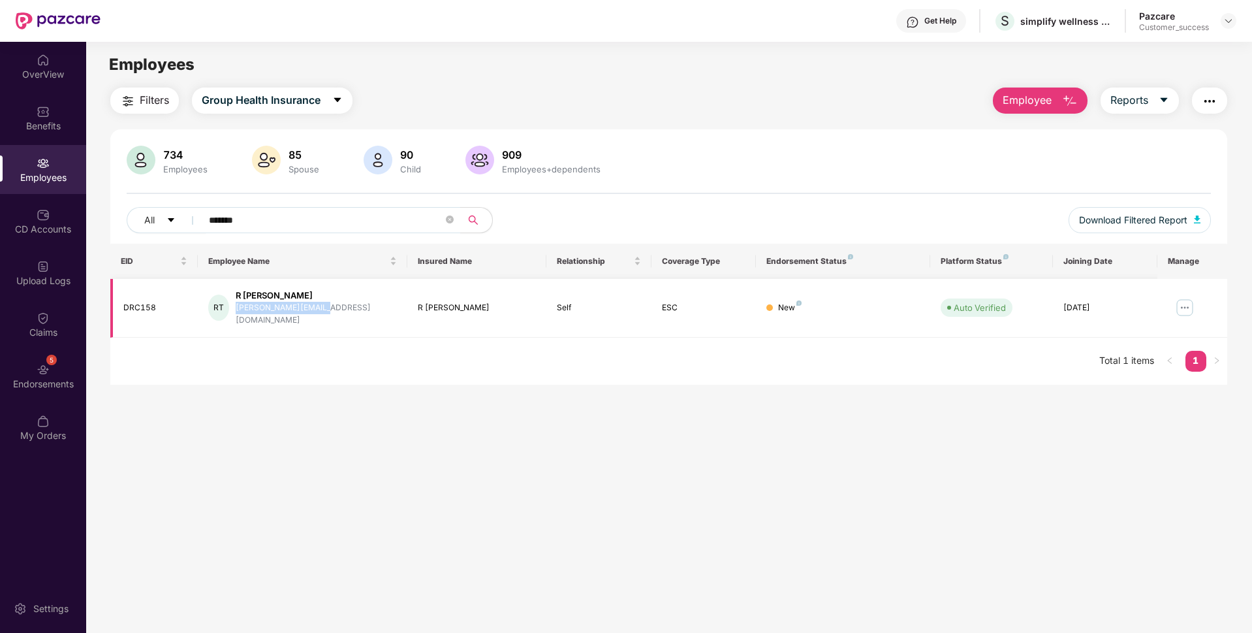
drag, startPoint x: 330, startPoint y: 310, endPoint x: 240, endPoint y: 314, distance: 90.2
click at [240, 314] on div "RT R Tapaswi [EMAIL_ADDRESS][DOMAIN_NAME]" at bounding box center [302, 307] width 189 height 37
copy div "[PERSON_NAME][EMAIL_ADDRESS][DOMAIN_NAME]"
click at [303, 219] on input "******" at bounding box center [326, 220] width 234 height 20
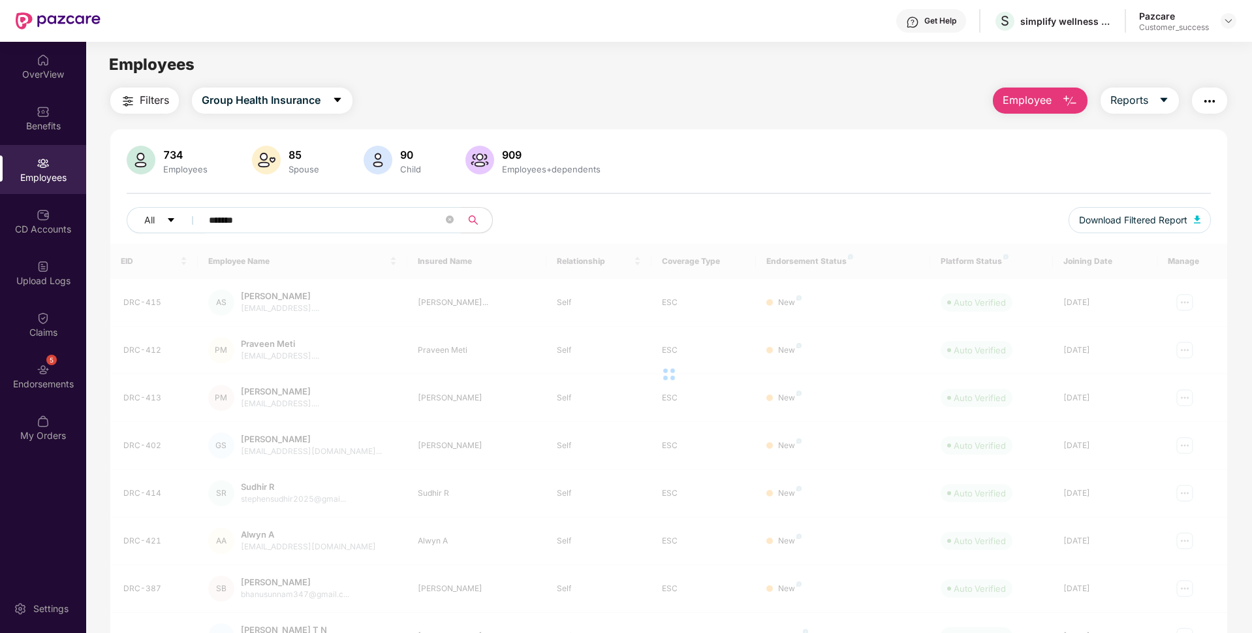
type input "******"
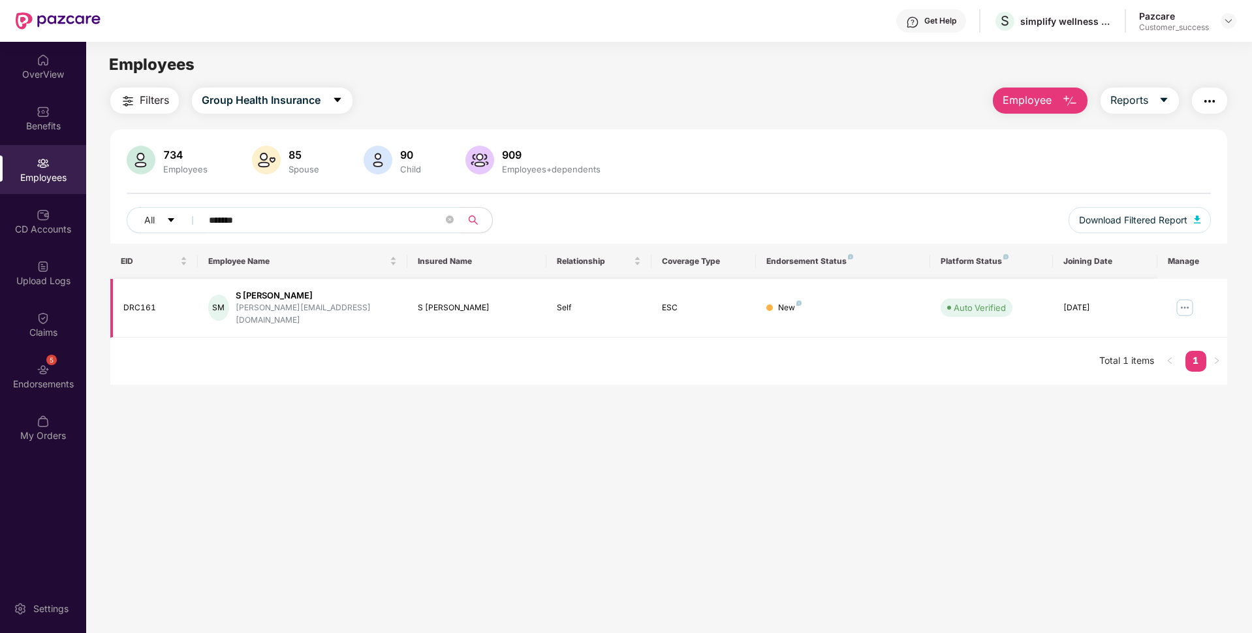
click at [296, 310] on div "[PERSON_NAME][EMAIL_ADDRESS][DOMAIN_NAME]" at bounding box center [316, 314] width 161 height 25
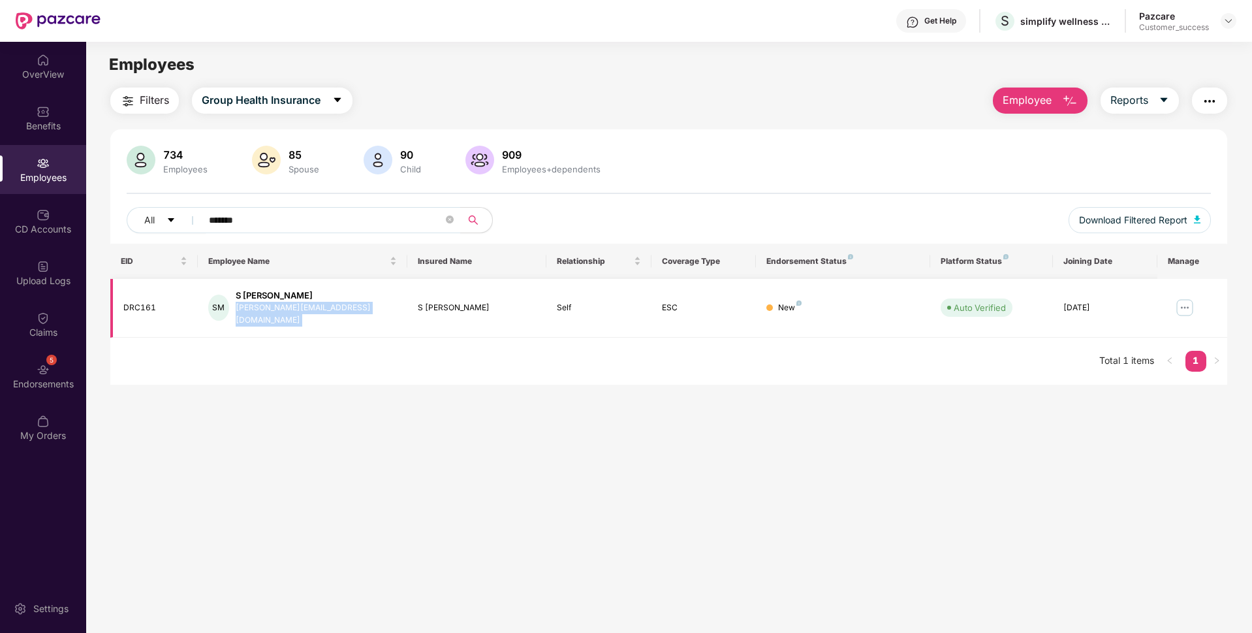
copy div "[PERSON_NAME][EMAIL_ADDRESS][DOMAIN_NAME]"
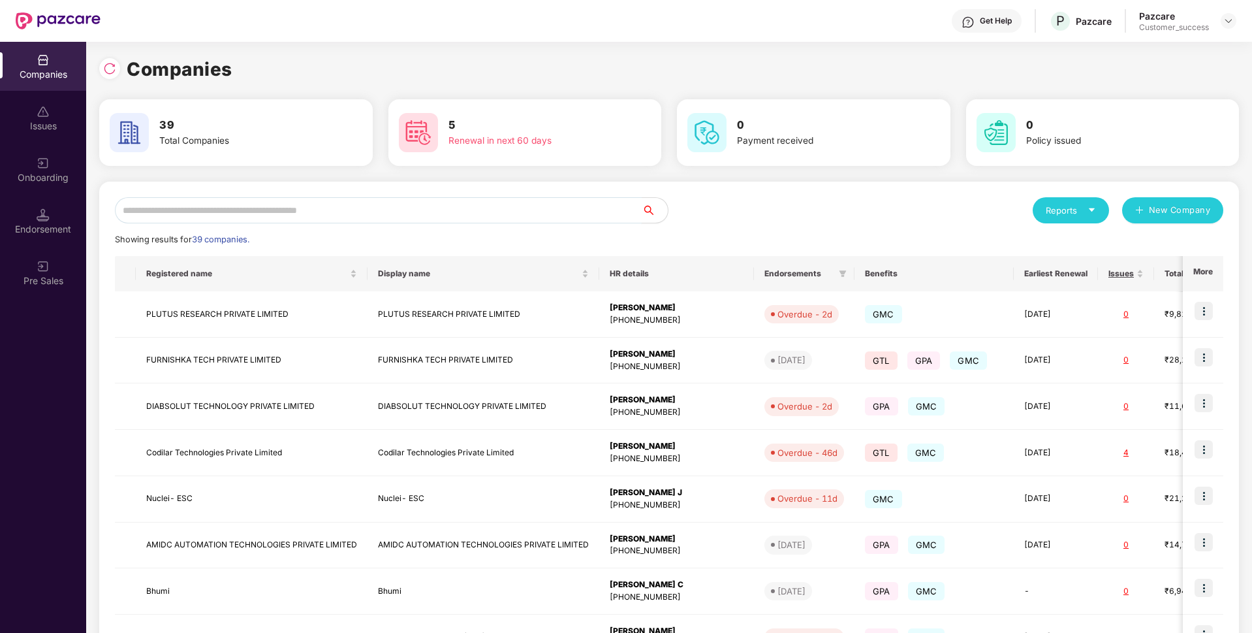
click at [264, 214] on input "text" at bounding box center [378, 210] width 527 height 26
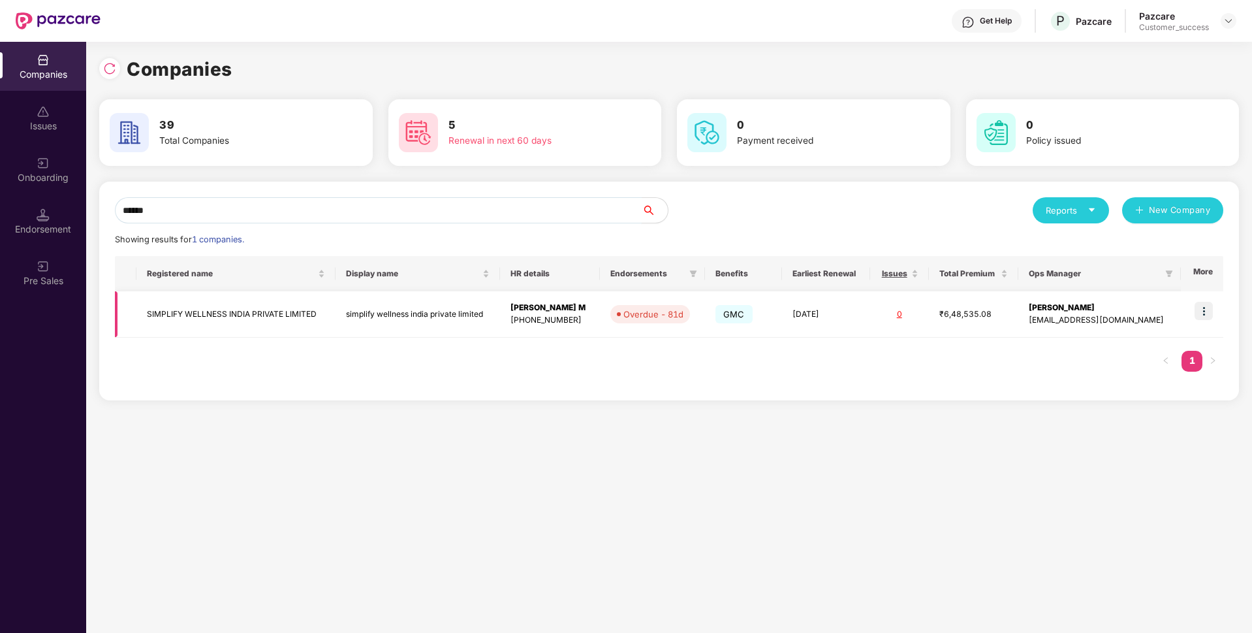
type input "******"
click at [1205, 313] on img at bounding box center [1204, 311] width 18 height 18
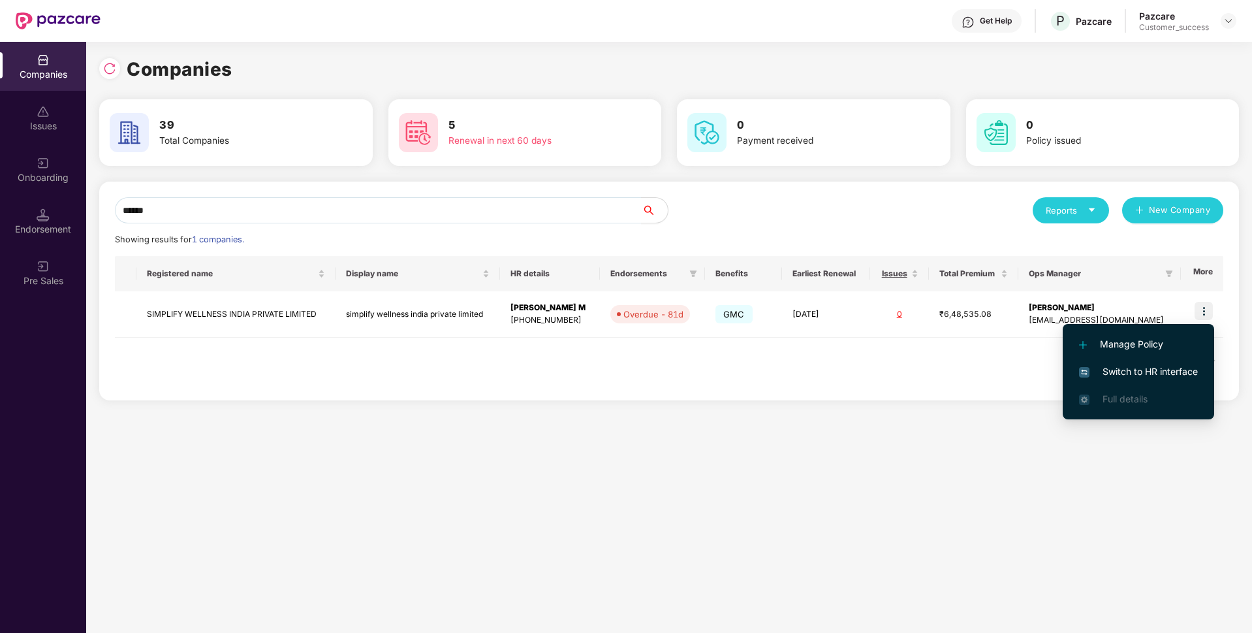
click at [1126, 375] on span "Switch to HR interface" at bounding box center [1138, 371] width 119 height 14
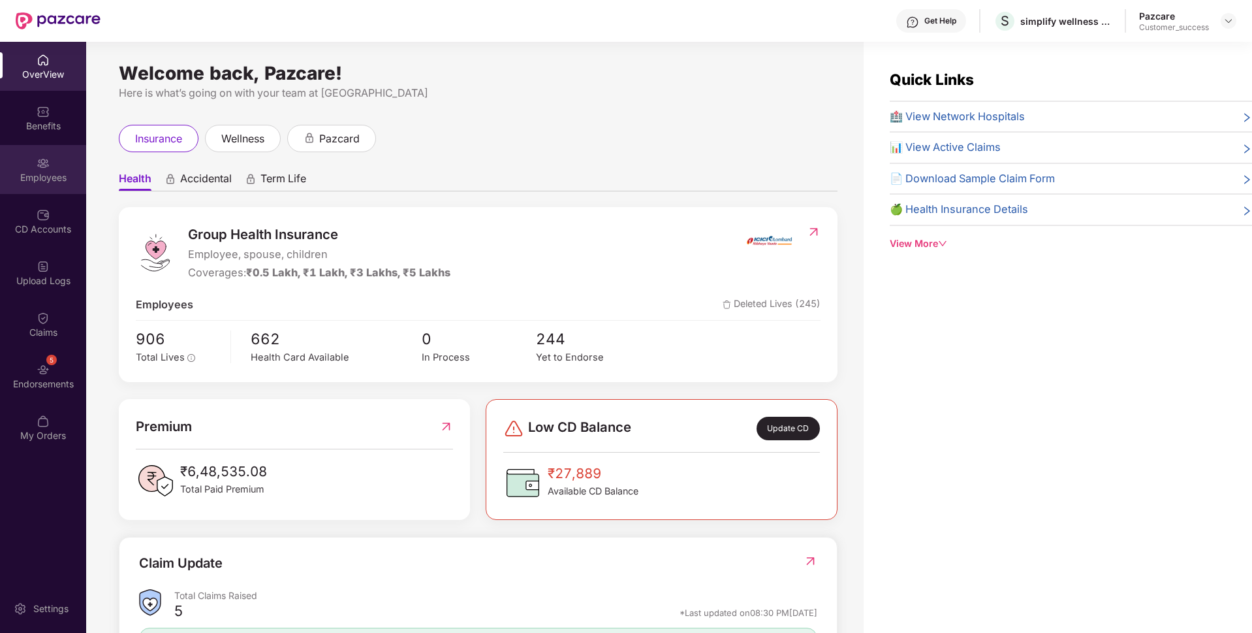
click at [10, 167] on div "Employees" at bounding box center [43, 169] width 86 height 49
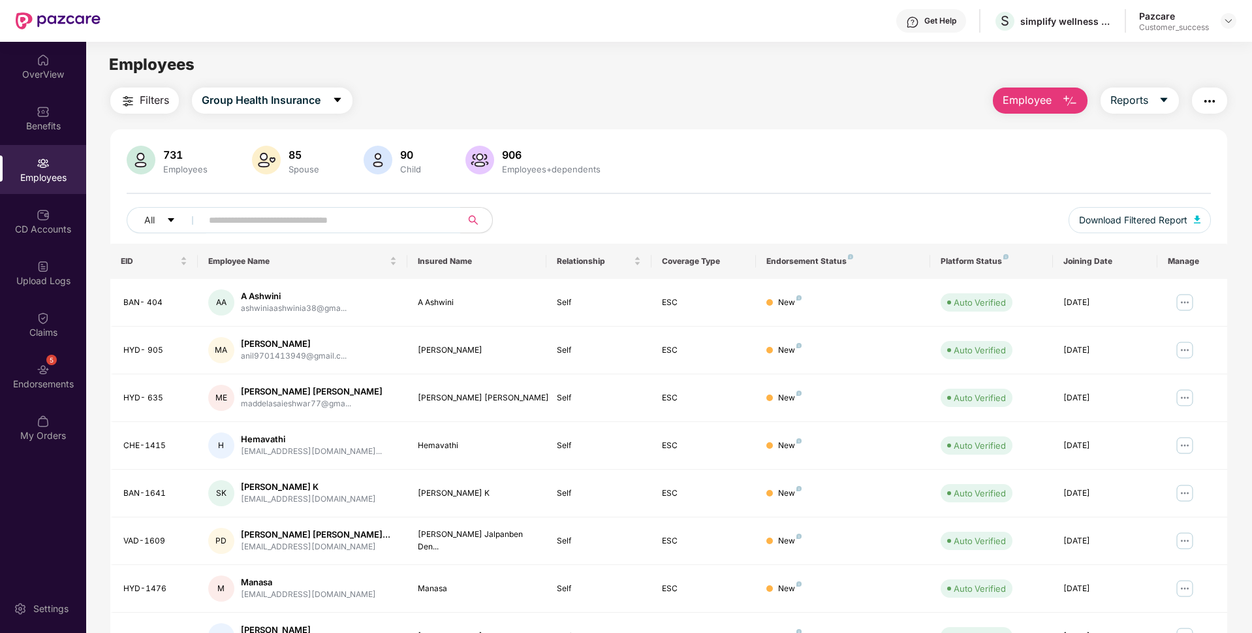
click at [1070, 104] on img "button" at bounding box center [1070, 101] width 16 height 16
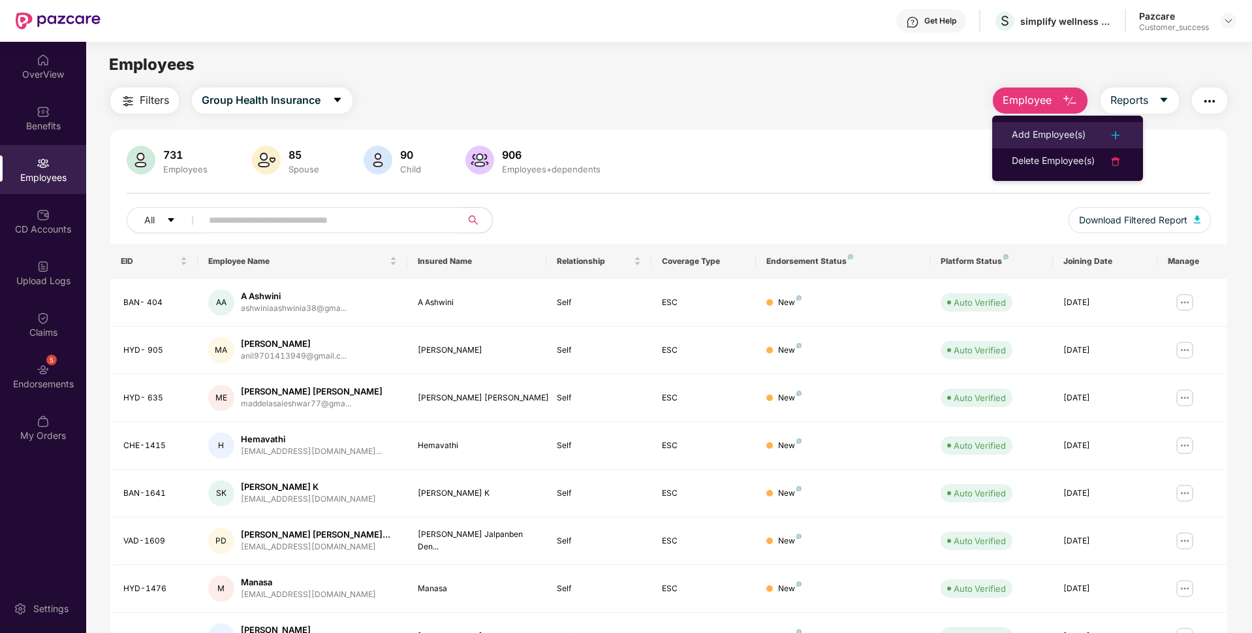
click at [1040, 134] on div "Add Employee(s)" at bounding box center [1049, 135] width 74 height 16
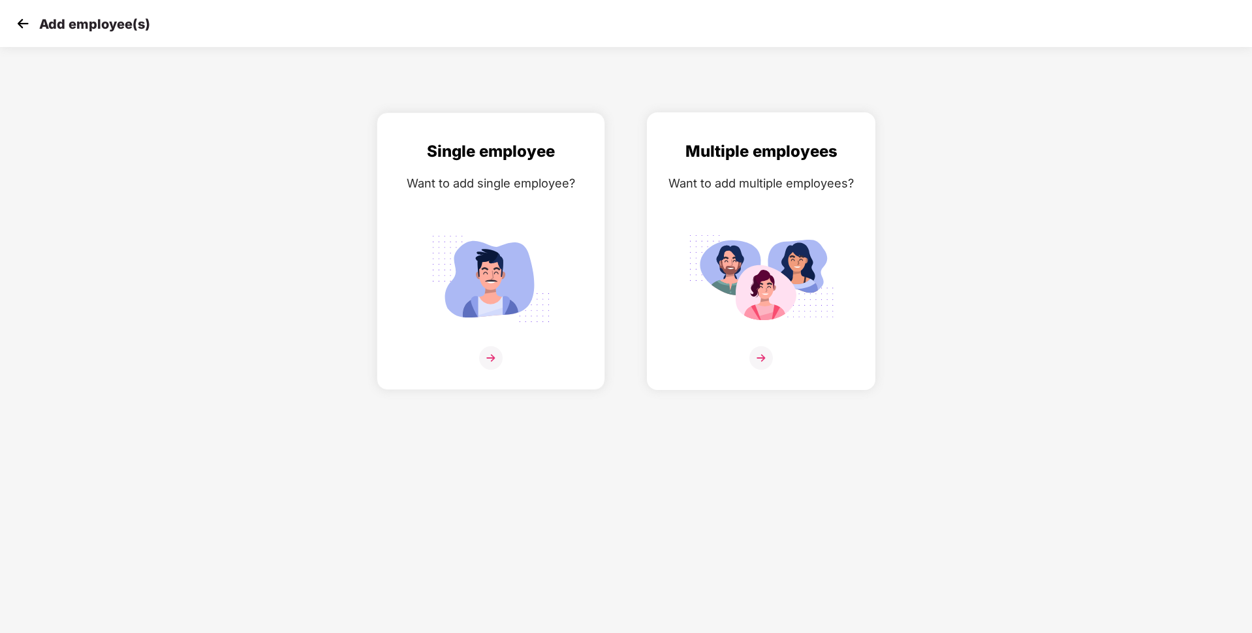
click at [769, 365] on img at bounding box center [762, 358] width 24 height 24
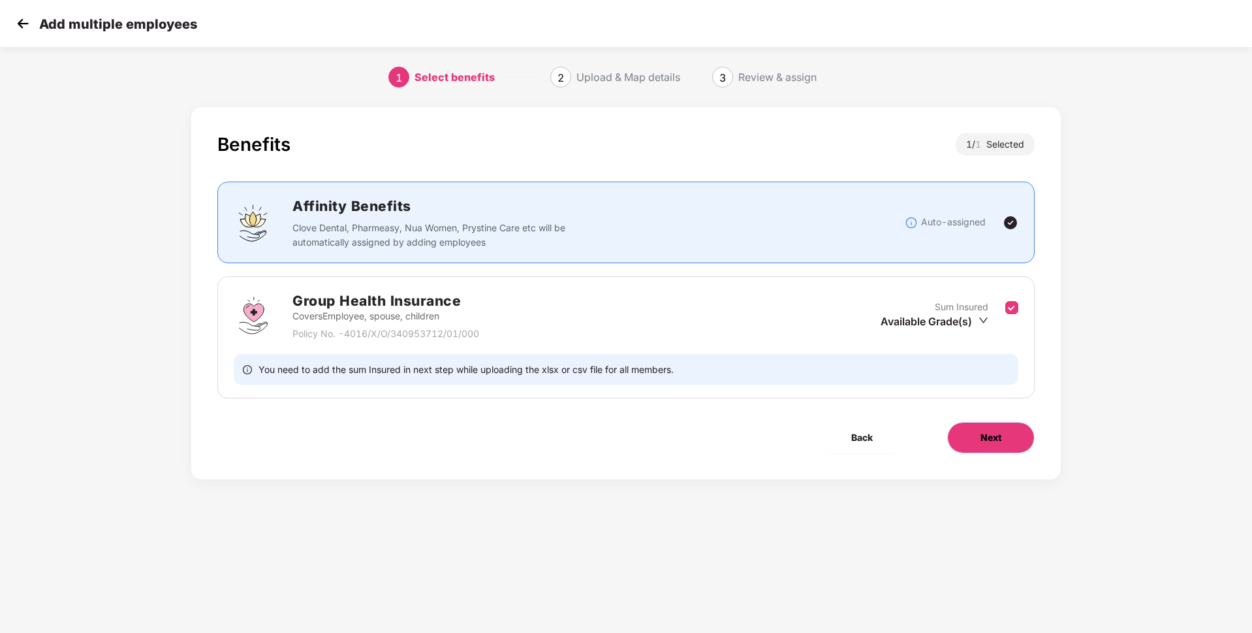
click at [966, 447] on button "Next" at bounding box center [992, 437] width 88 height 31
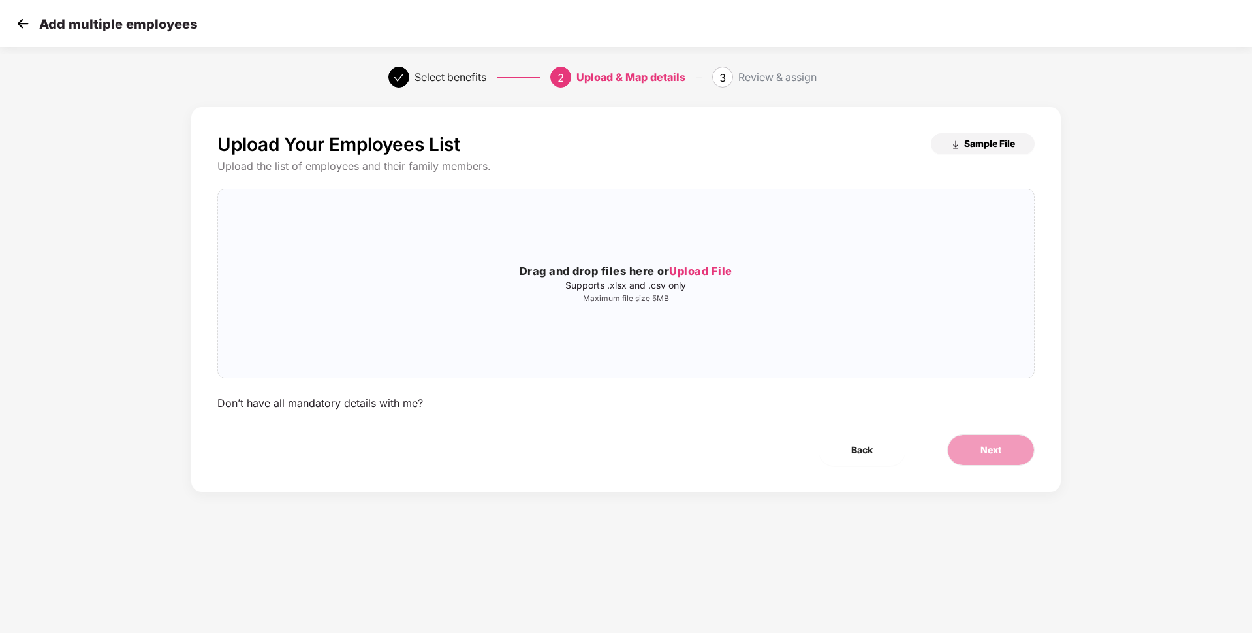
click at [975, 142] on span "Sample File" at bounding box center [990, 143] width 51 height 12
click at [717, 265] on span "Upload File" at bounding box center [700, 270] width 63 height 13
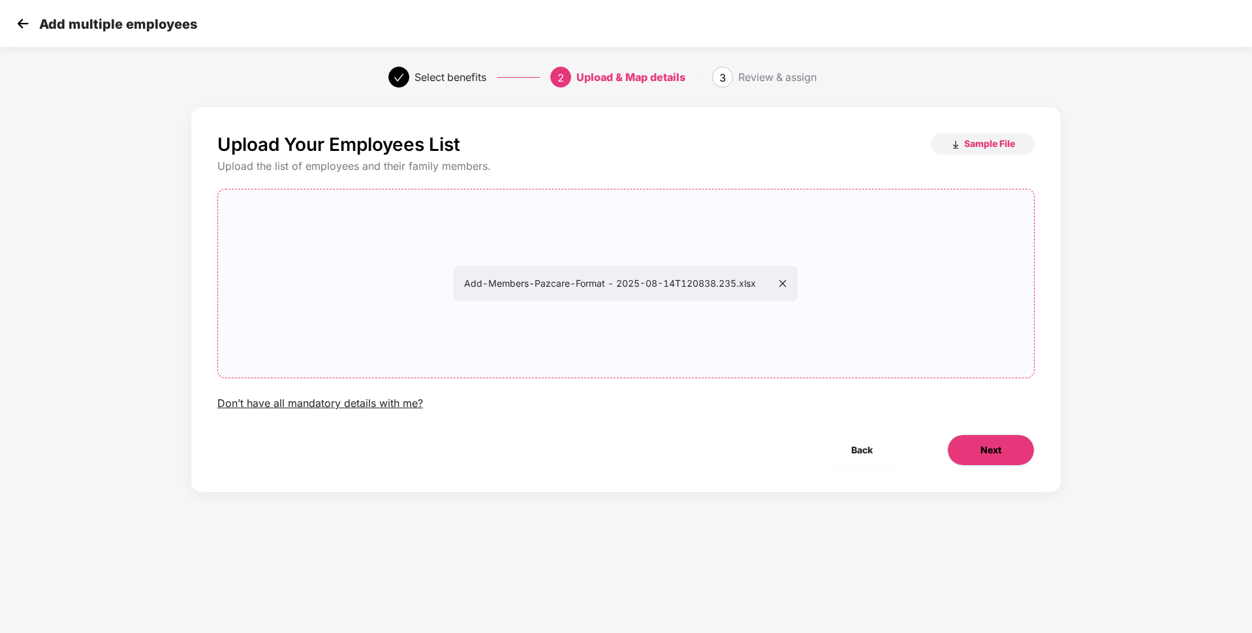
click at [989, 454] on span "Next" at bounding box center [991, 450] width 21 height 14
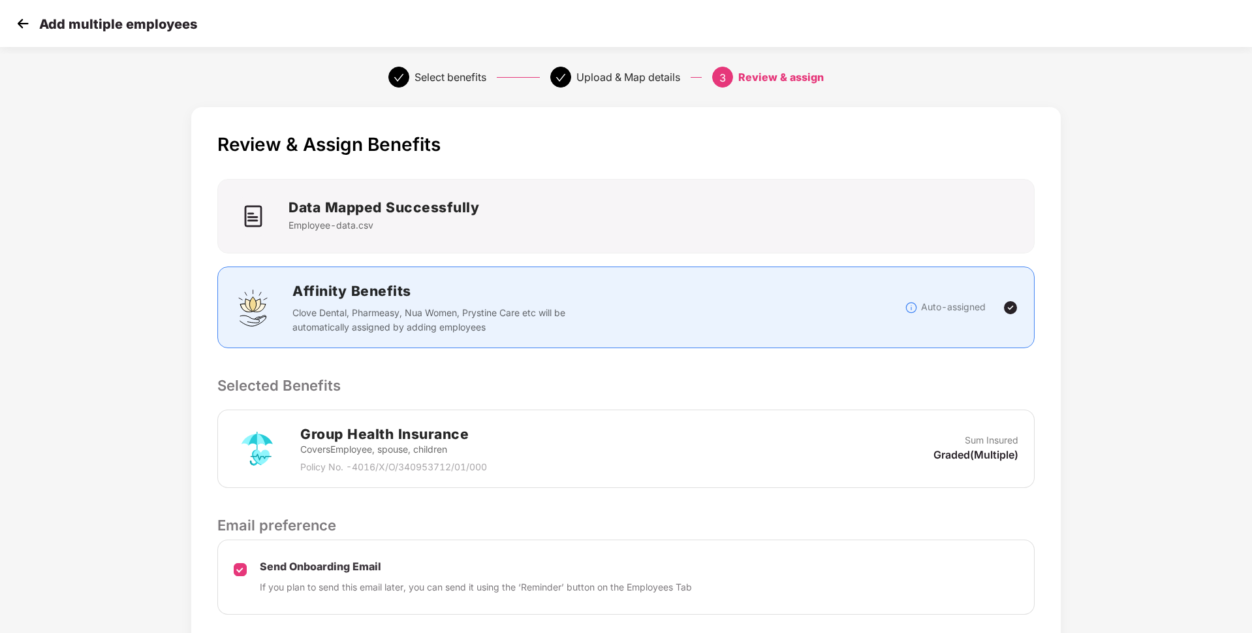
scroll to position [95, 0]
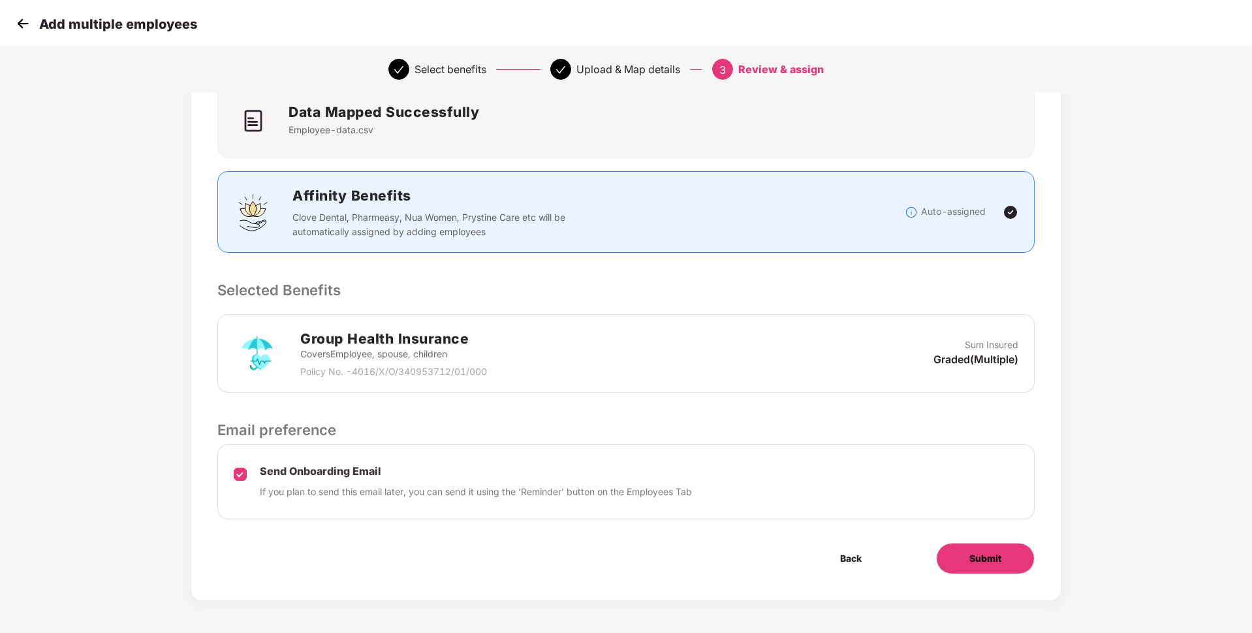
click at [973, 549] on button "Submit" at bounding box center [985, 558] width 99 height 31
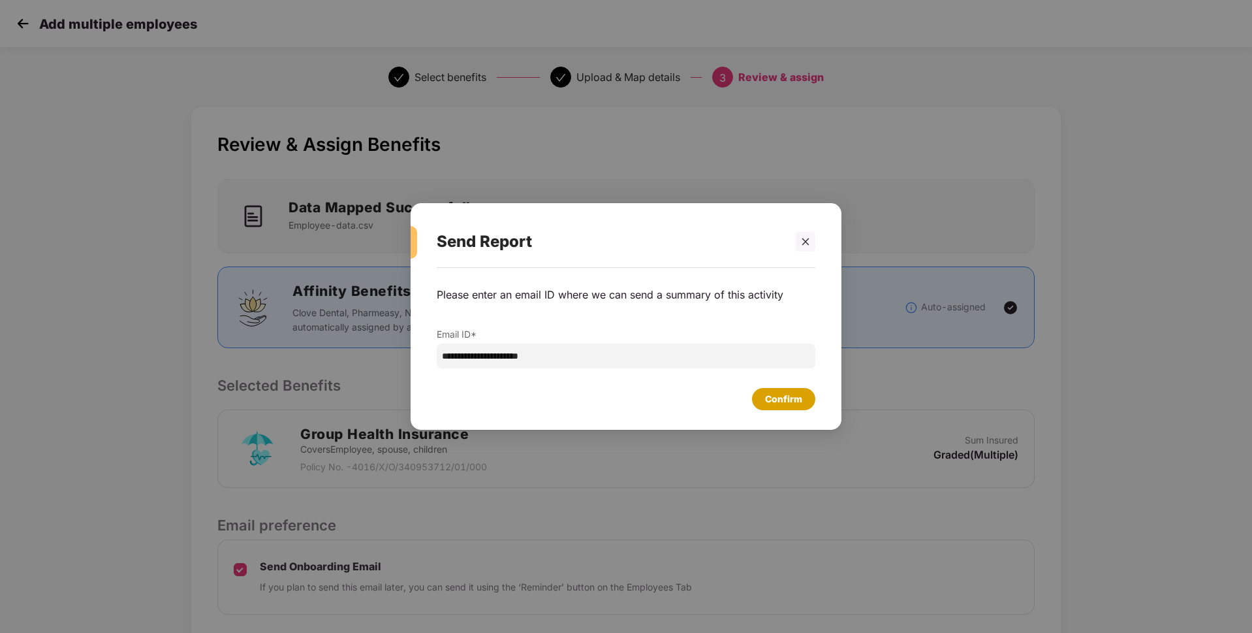
click at [806, 405] on div "Confirm" at bounding box center [783, 399] width 63 height 22
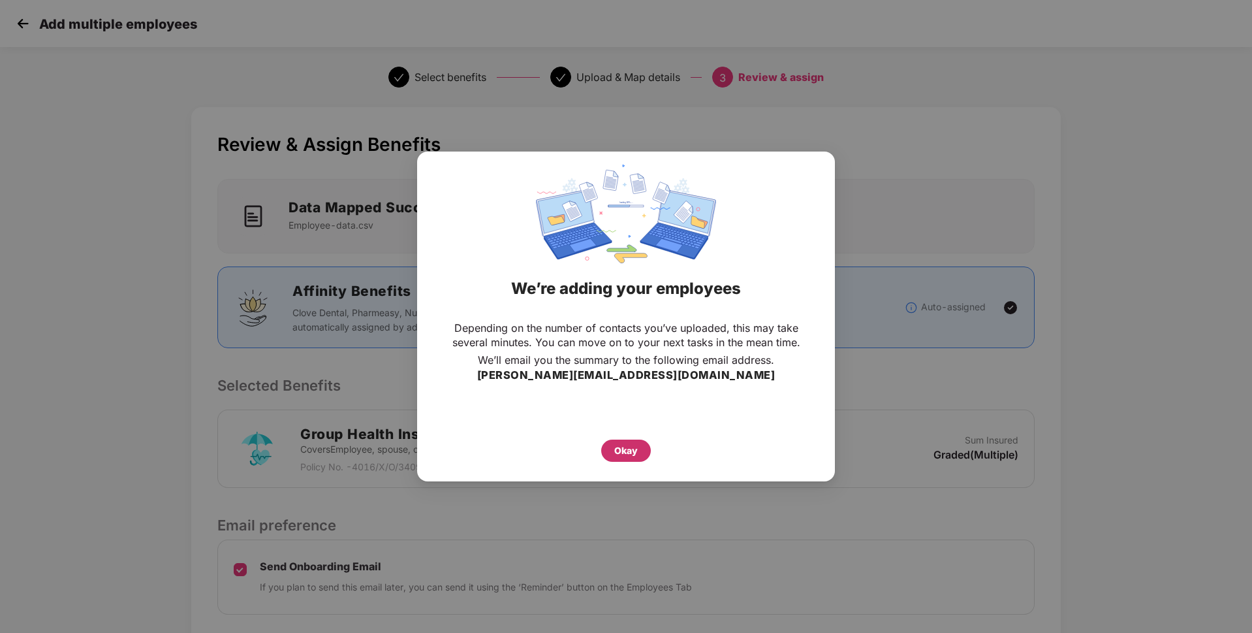
click at [626, 455] on div "Okay" at bounding box center [626, 450] width 24 height 14
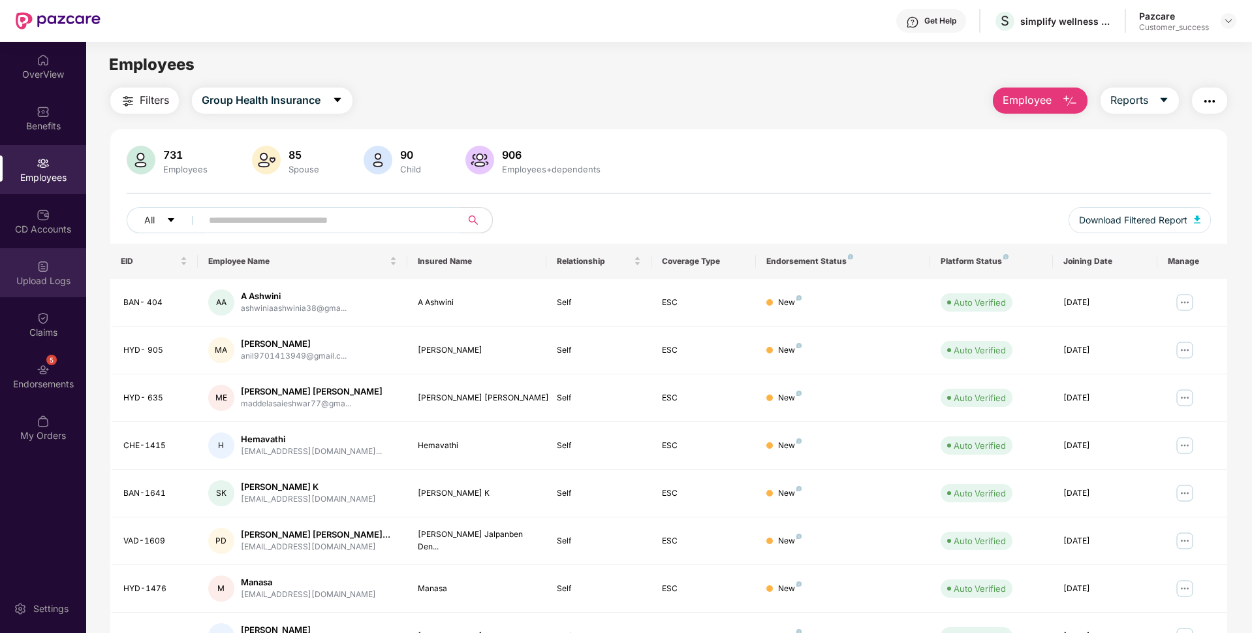
click at [19, 281] on div "Upload Logs" at bounding box center [43, 280] width 86 height 13
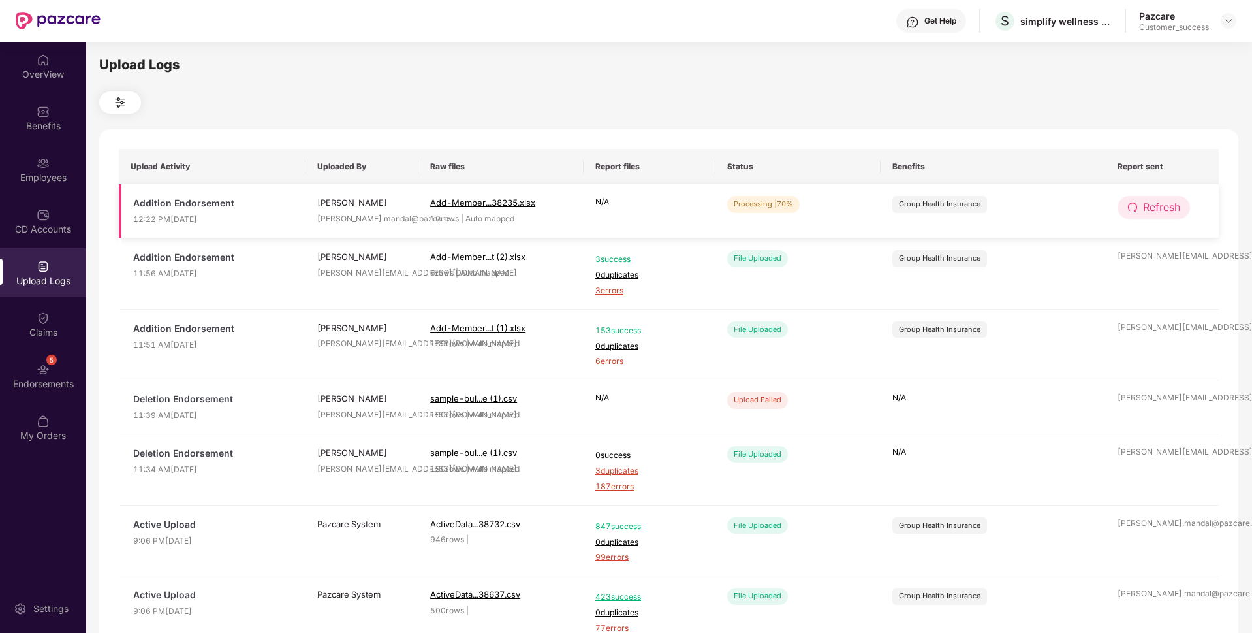
click at [1180, 202] on span "Refresh" at bounding box center [1161, 207] width 37 height 16
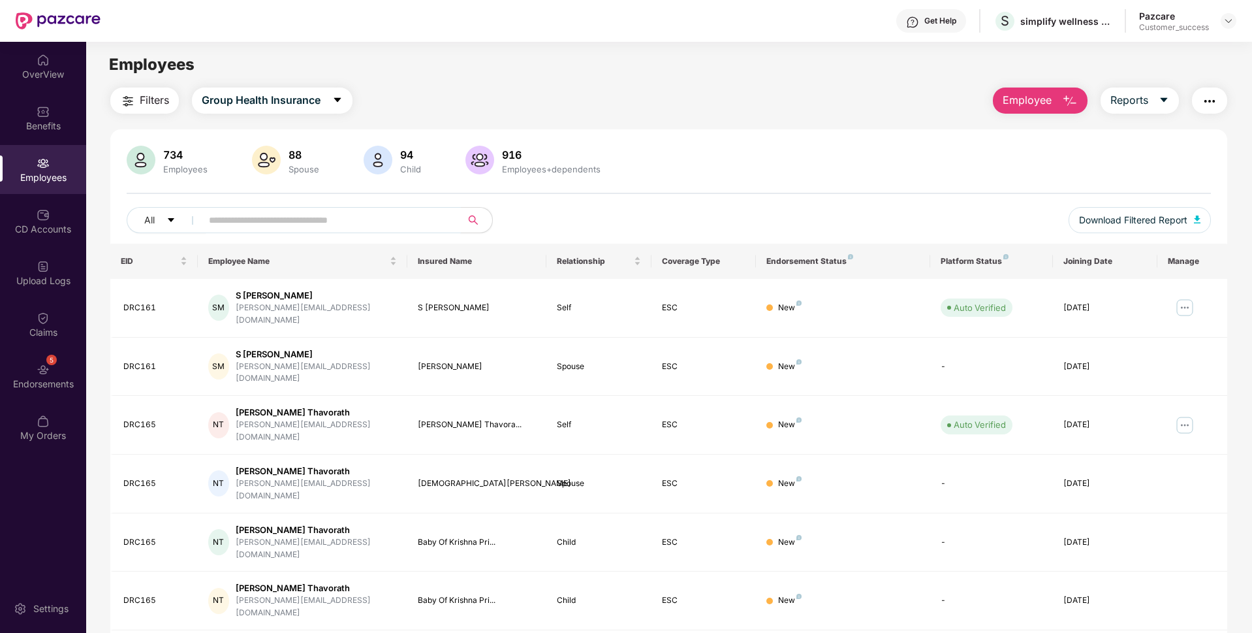
click at [238, 222] on input "text" at bounding box center [326, 220] width 234 height 20
paste input "******"
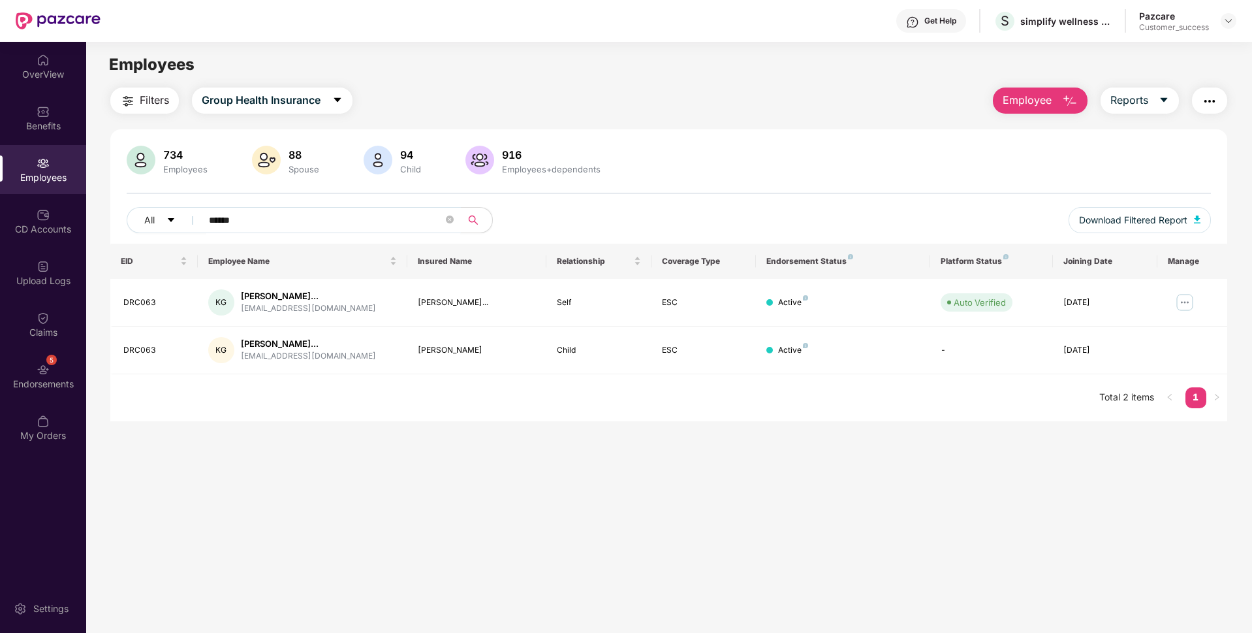
type input "******"
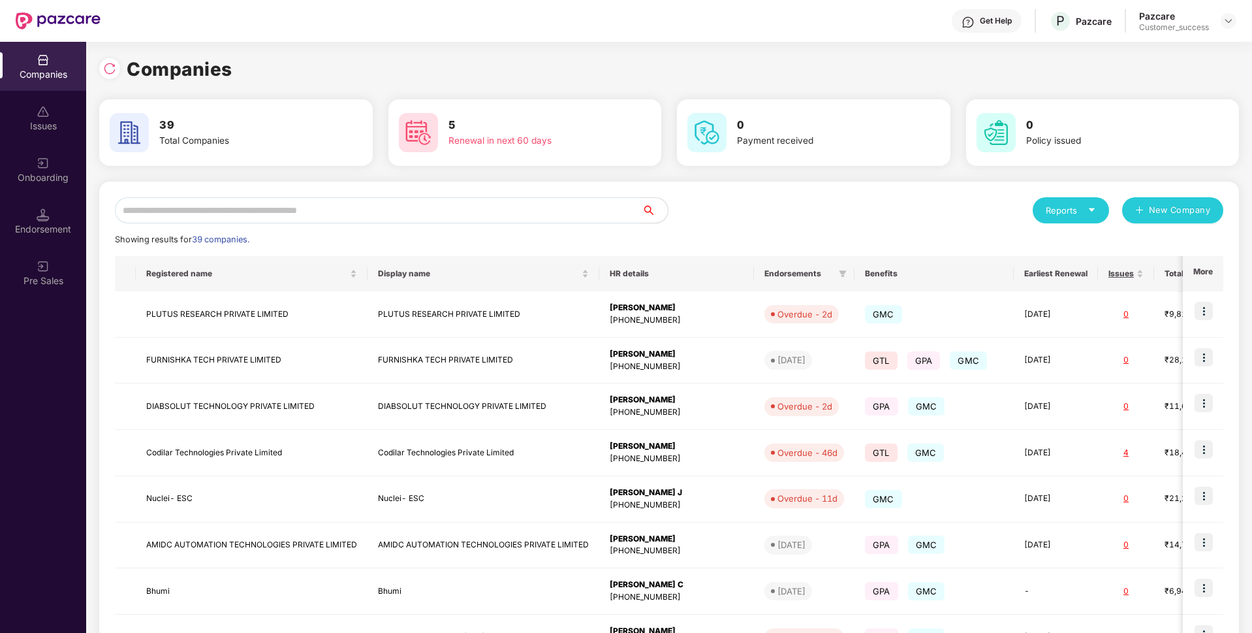
click at [372, 209] on input "text" at bounding box center [378, 210] width 527 height 26
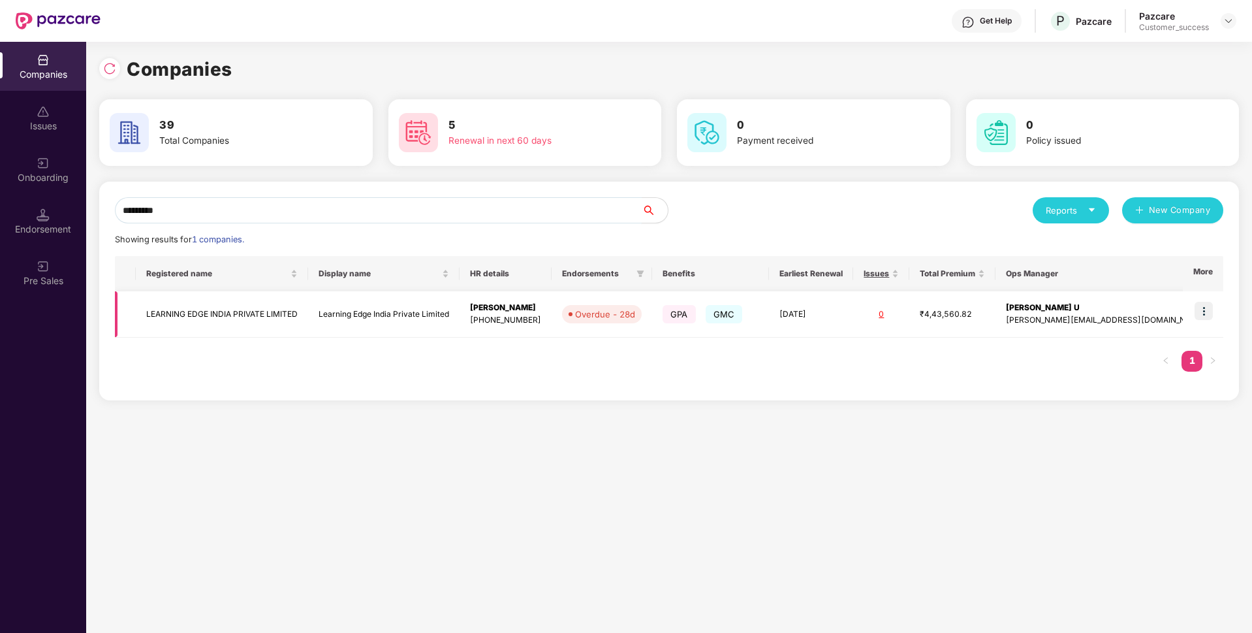
type input "********"
click at [210, 315] on td "LEARNING EDGE INDIA PRIVATE LIMITED" at bounding box center [222, 314] width 172 height 46
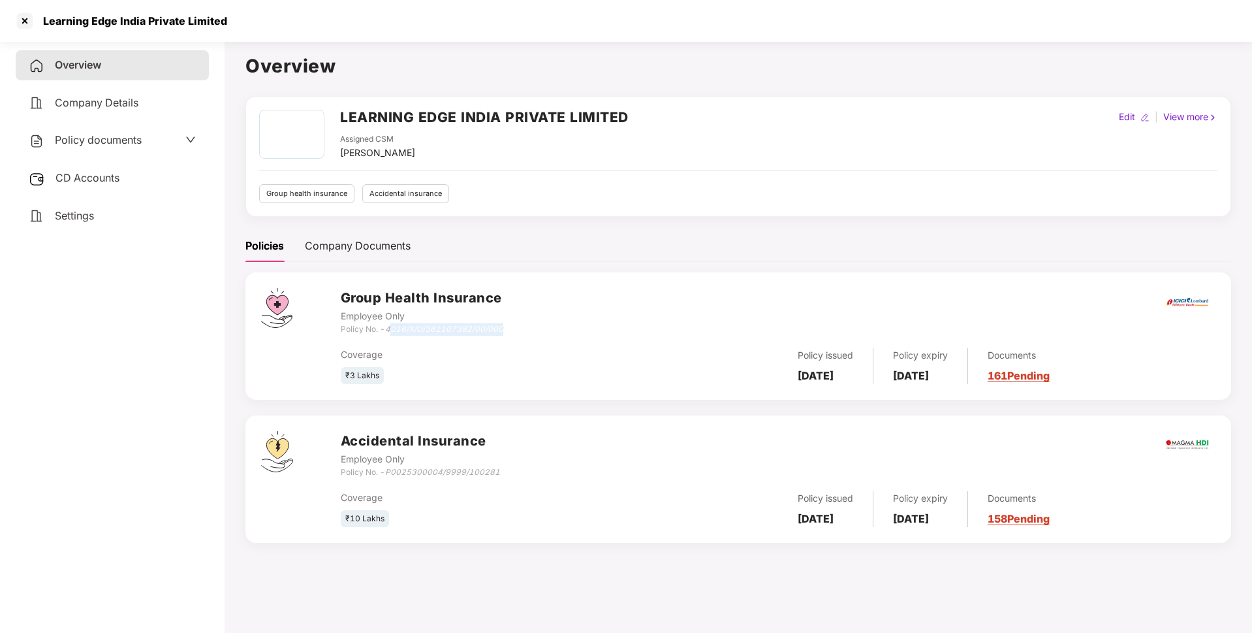
drag, startPoint x: 390, startPoint y: 332, endPoint x: 536, endPoint y: 334, distance: 146.3
click at [536, 334] on div "Group Health Insurance Employee Only Policy No. - 4016/X/O/361107382/00/000" at bounding box center [778, 311] width 875 height 47
drag, startPoint x: 389, startPoint y: 326, endPoint x: 530, endPoint y: 325, distance: 140.4
click at [530, 325] on div "Group Health Insurance Employee Only Policy No. - 4016/X/O/361107382/00/000" at bounding box center [778, 311] width 875 height 47
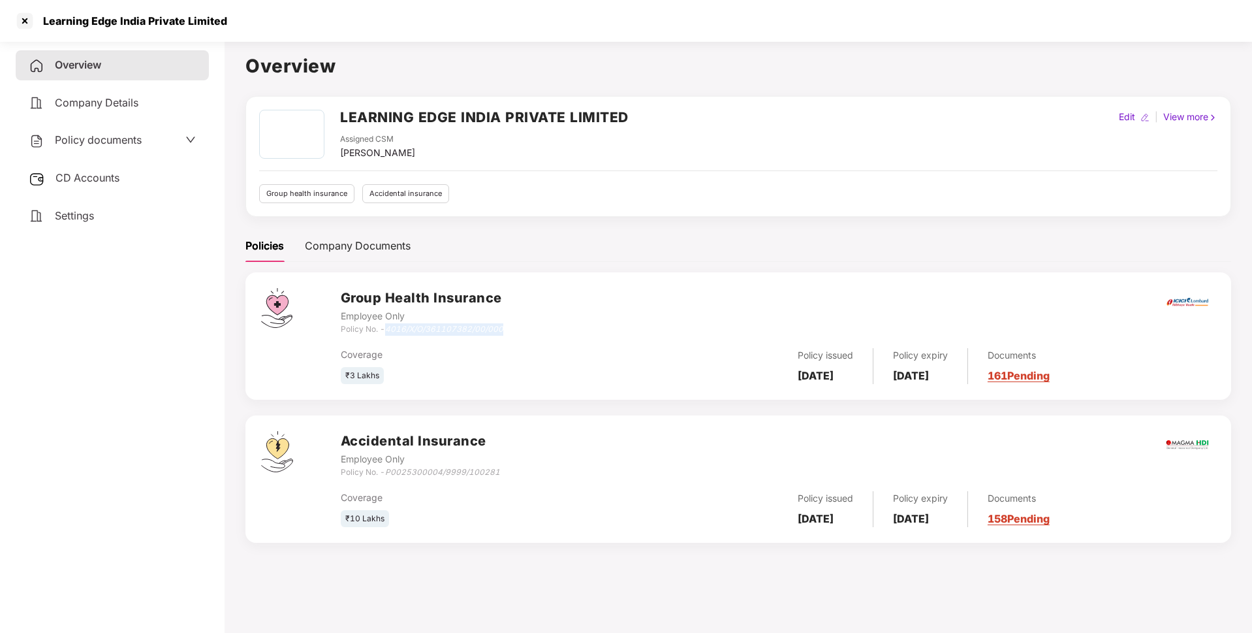
copy icon "4016/X/O/361107382/00/000"
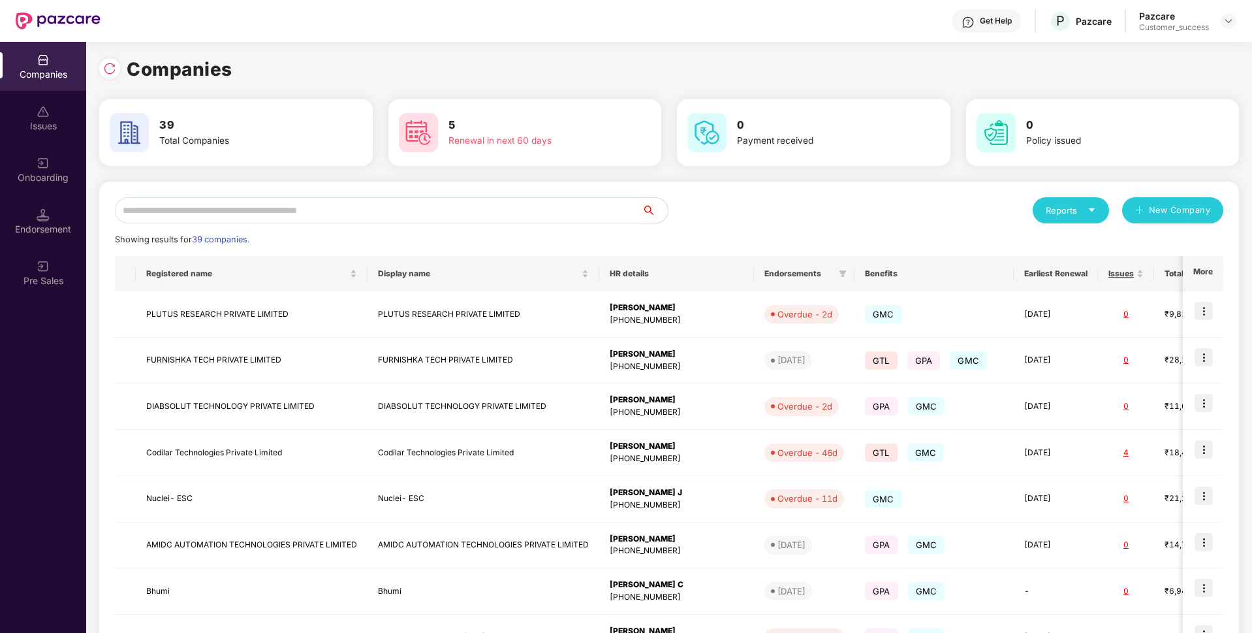
click at [278, 203] on input "text" at bounding box center [378, 210] width 527 height 26
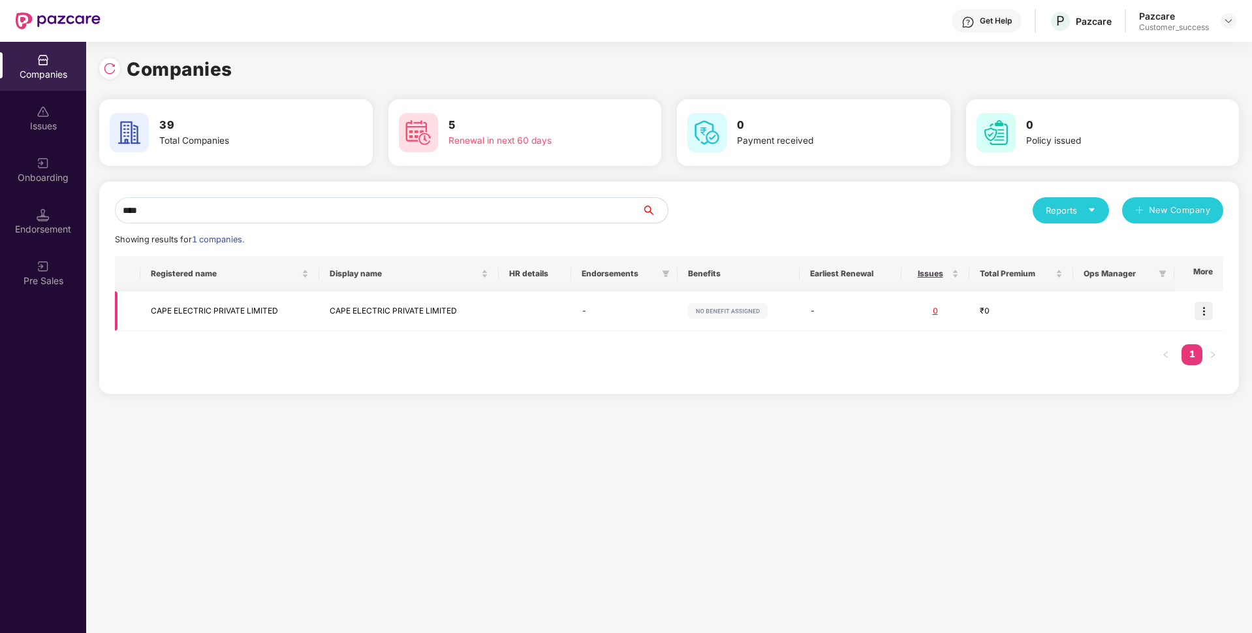
type input "****"
click at [198, 317] on td "CAPE ELECTRIC PRIVATE LIMITED" at bounding box center [230, 311] width 180 height 40
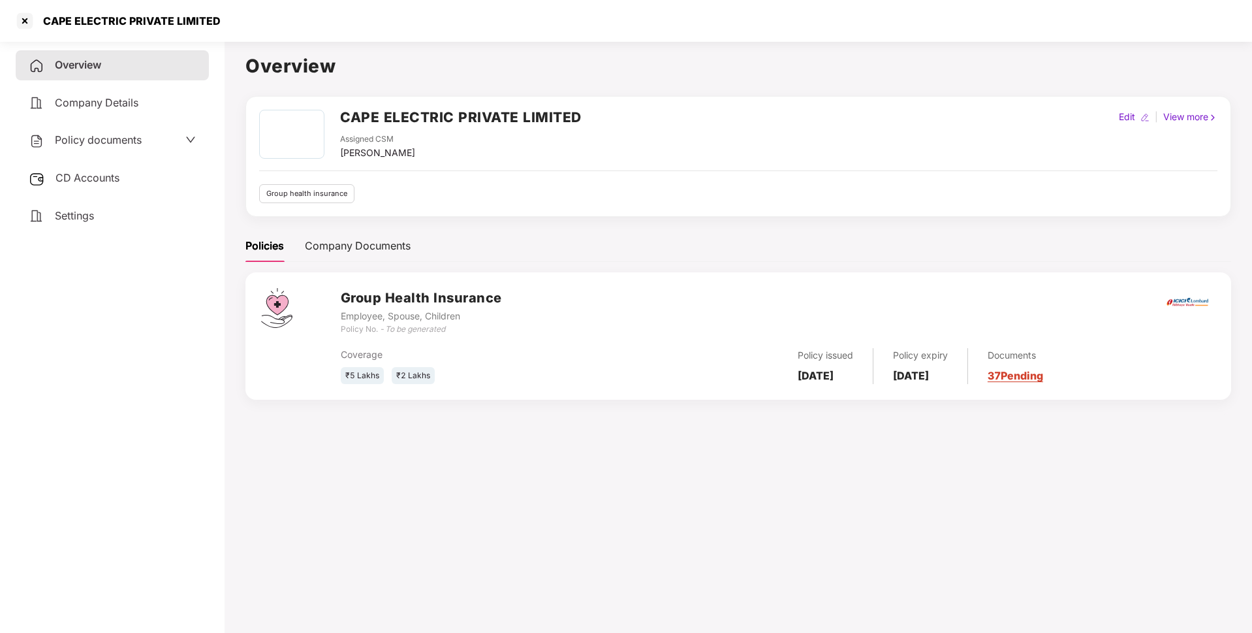
click at [166, 28] on div "CAPE ELECTRIC PRIVATE LIMITED" at bounding box center [117, 20] width 206 height 21
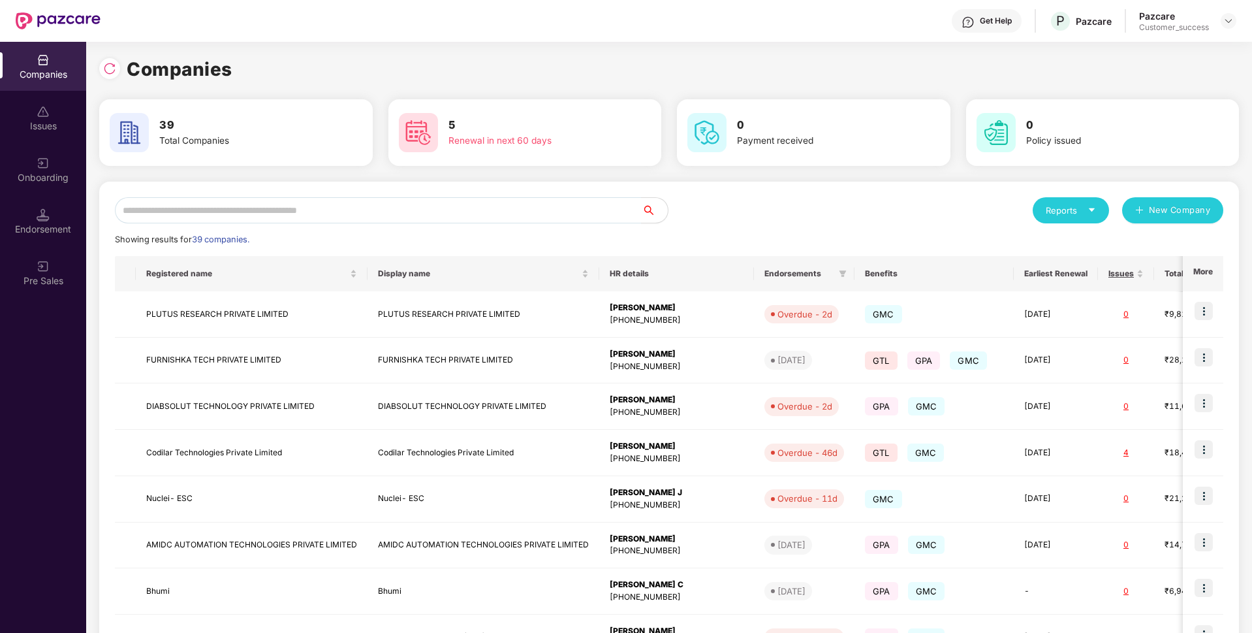
click at [457, 197] on div "Reports New Company Showing results for 39 companies. Registered name Display n…" at bounding box center [669, 499] width 1140 height 634
click at [443, 208] on input "text" at bounding box center [378, 210] width 527 height 26
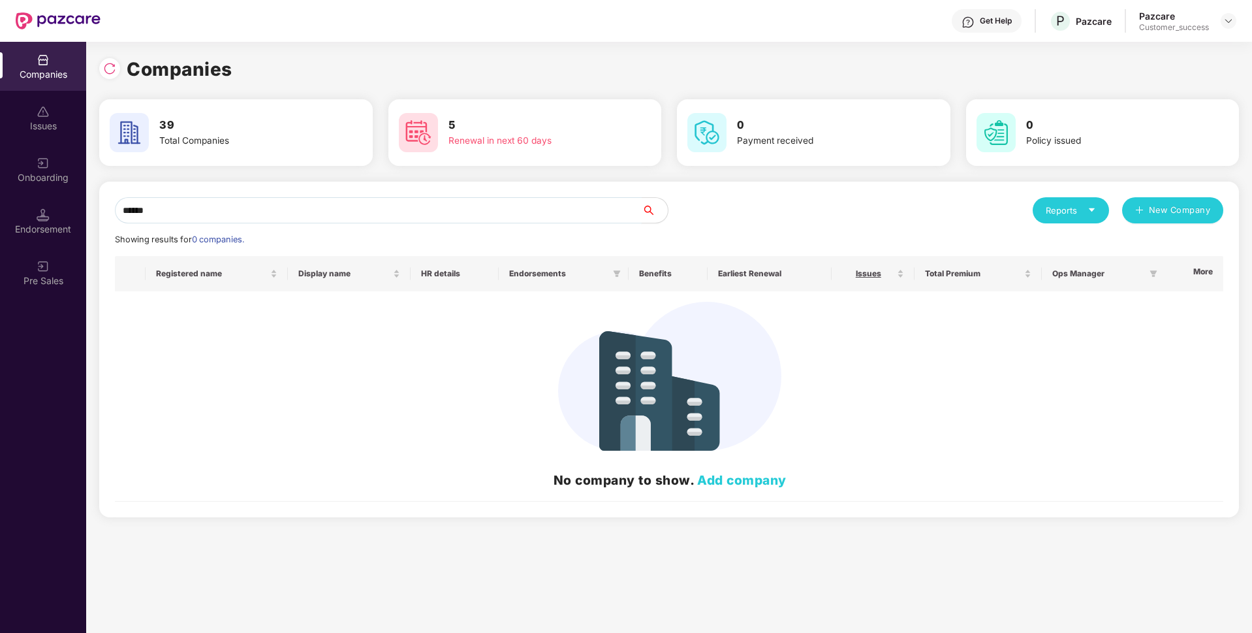
type input "******"
drag, startPoint x: 174, startPoint y: 221, endPoint x: 0, endPoint y: 308, distance: 193.9
click at [0, 308] on div "Companies Issues Onboarding Endorsement Pre Sales Companies 39 Total Companies …" at bounding box center [626, 337] width 1252 height 591
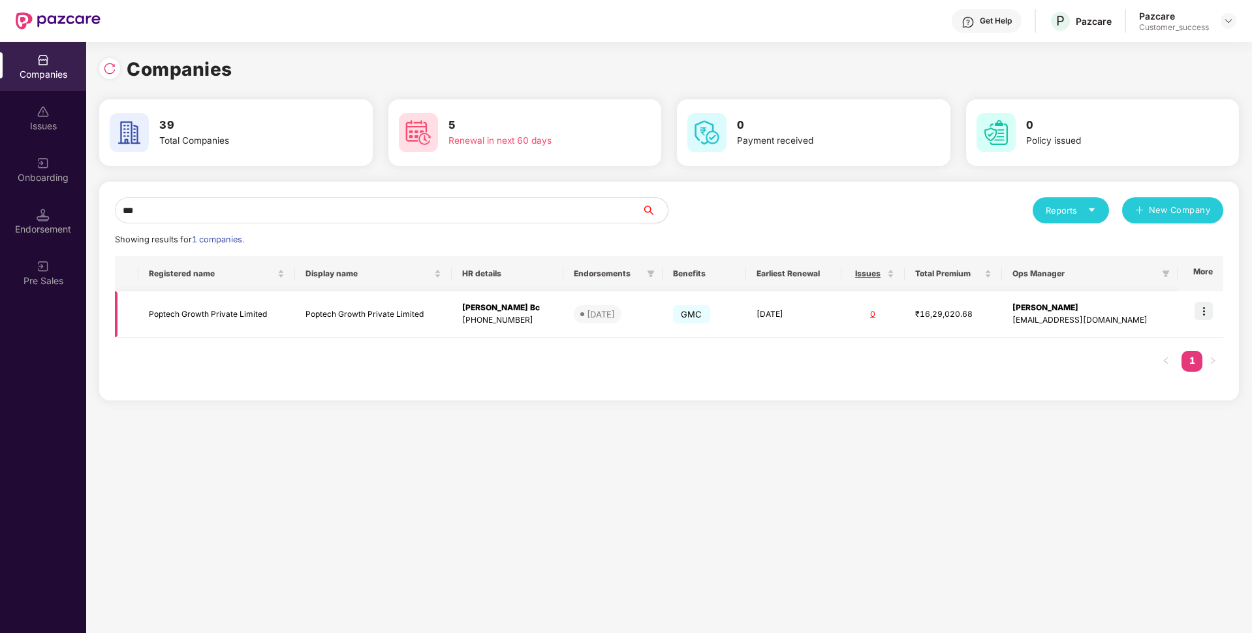
type input "***"
click at [1209, 306] on img at bounding box center [1204, 311] width 18 height 18
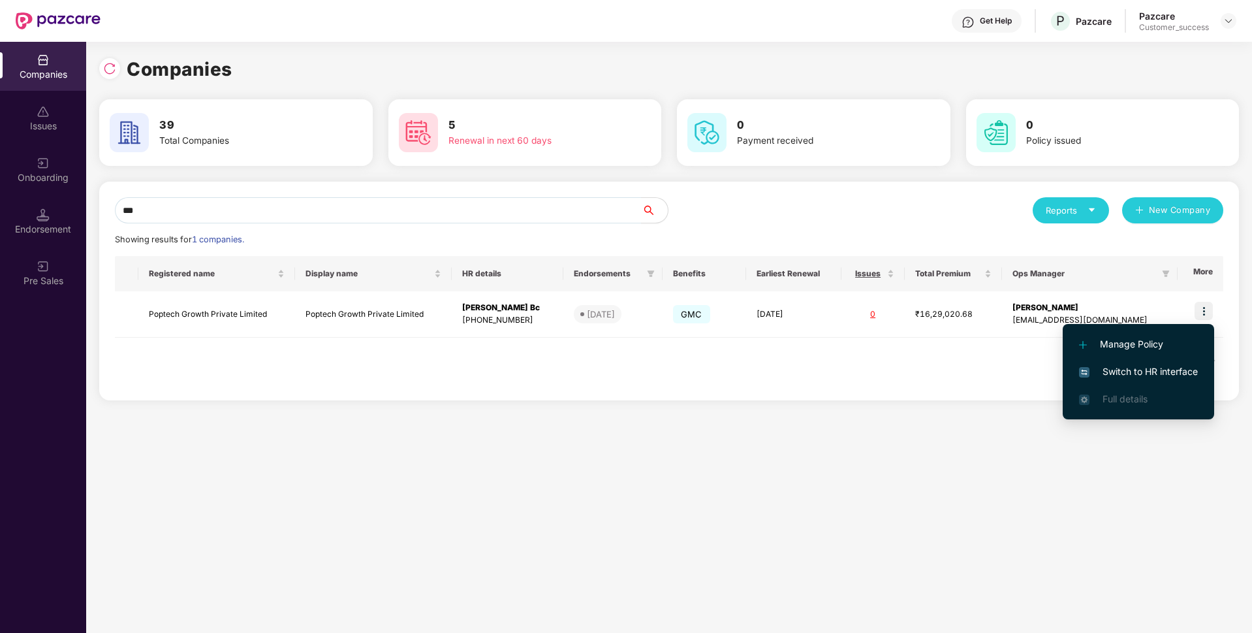
click at [1129, 379] on li "Switch to HR interface" at bounding box center [1138, 371] width 151 height 27
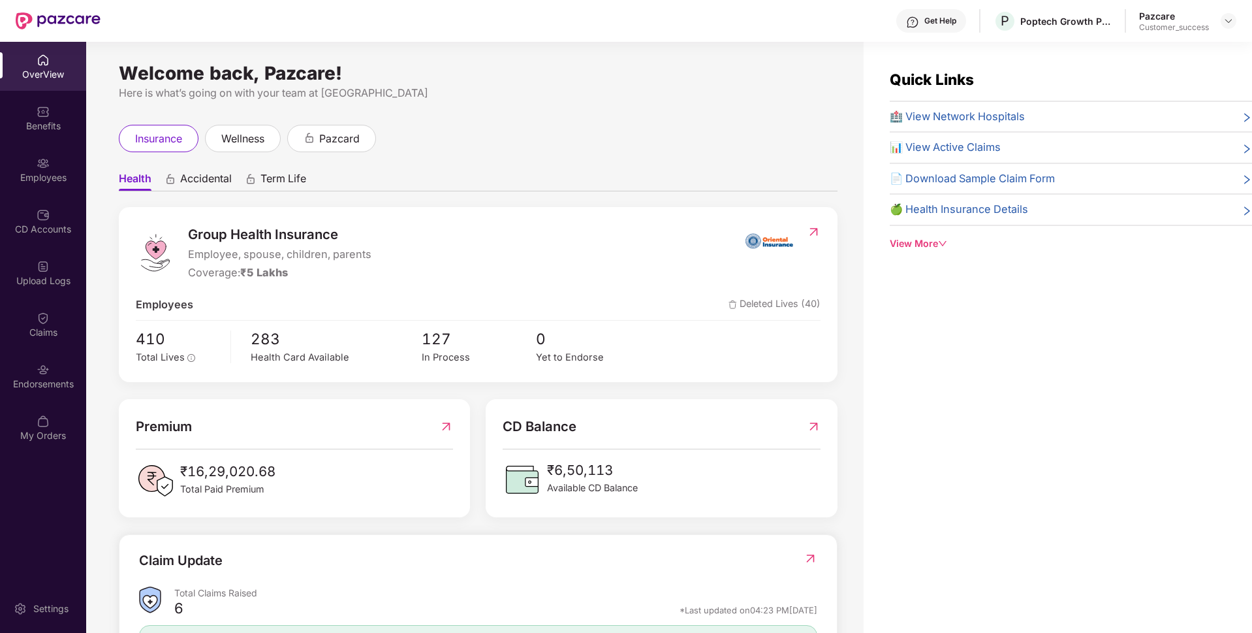
click at [54, 177] on div "Employees" at bounding box center [43, 177] width 86 height 13
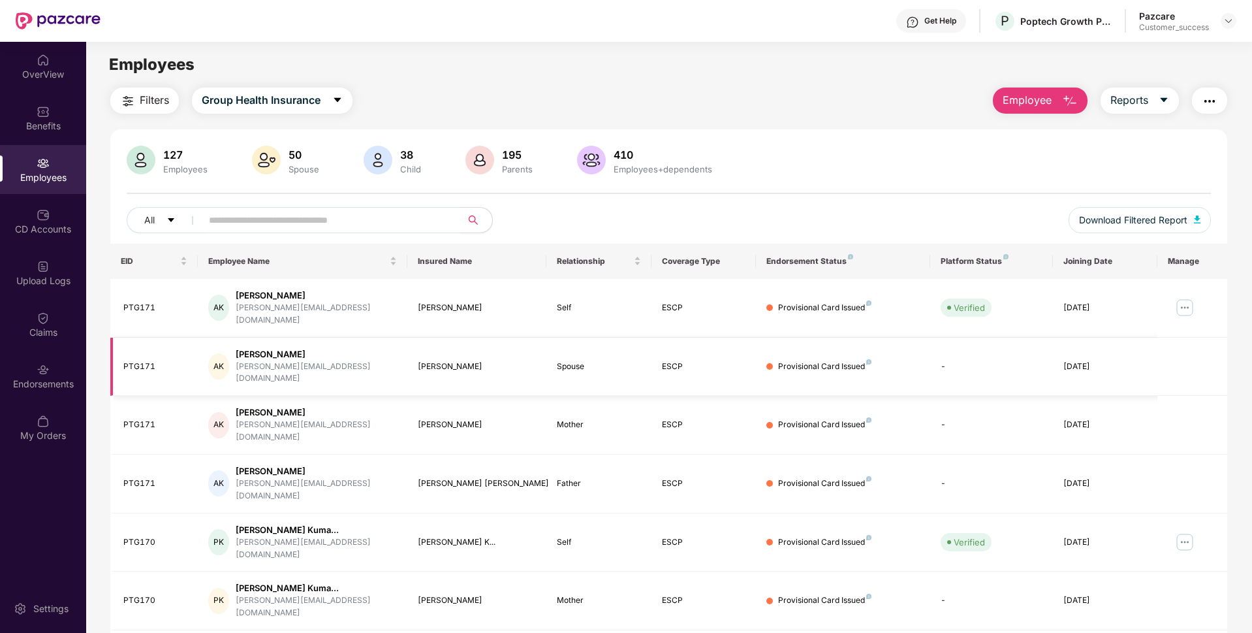
scroll to position [170, 0]
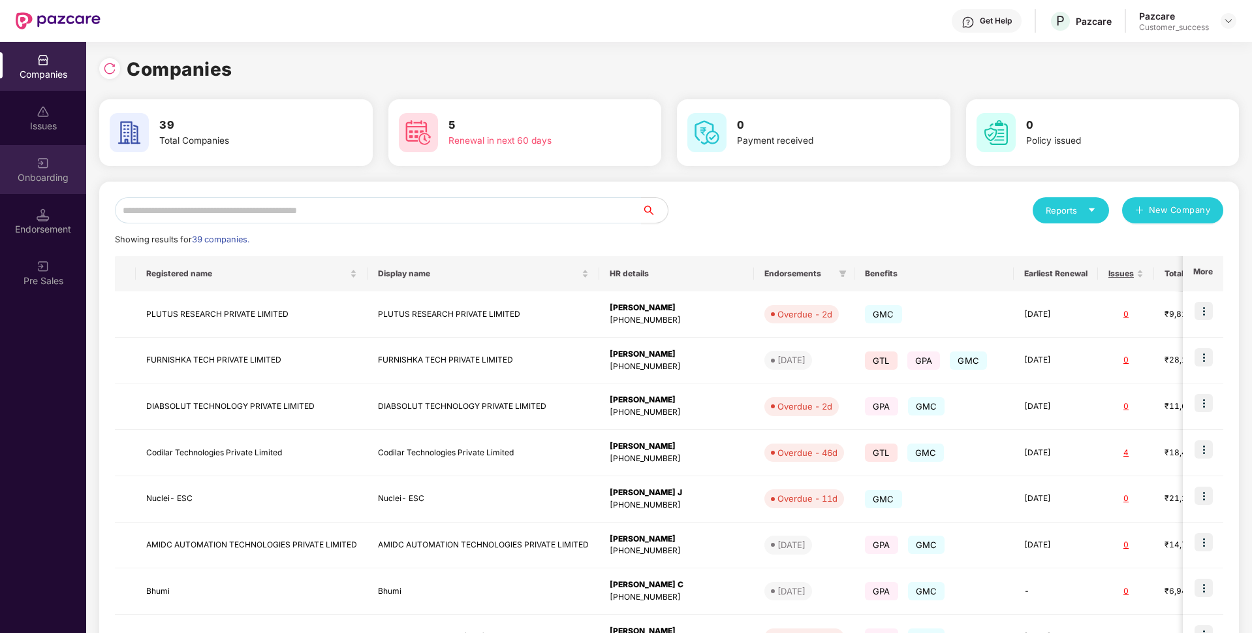
click at [12, 178] on div "Onboarding" at bounding box center [43, 177] width 86 height 13
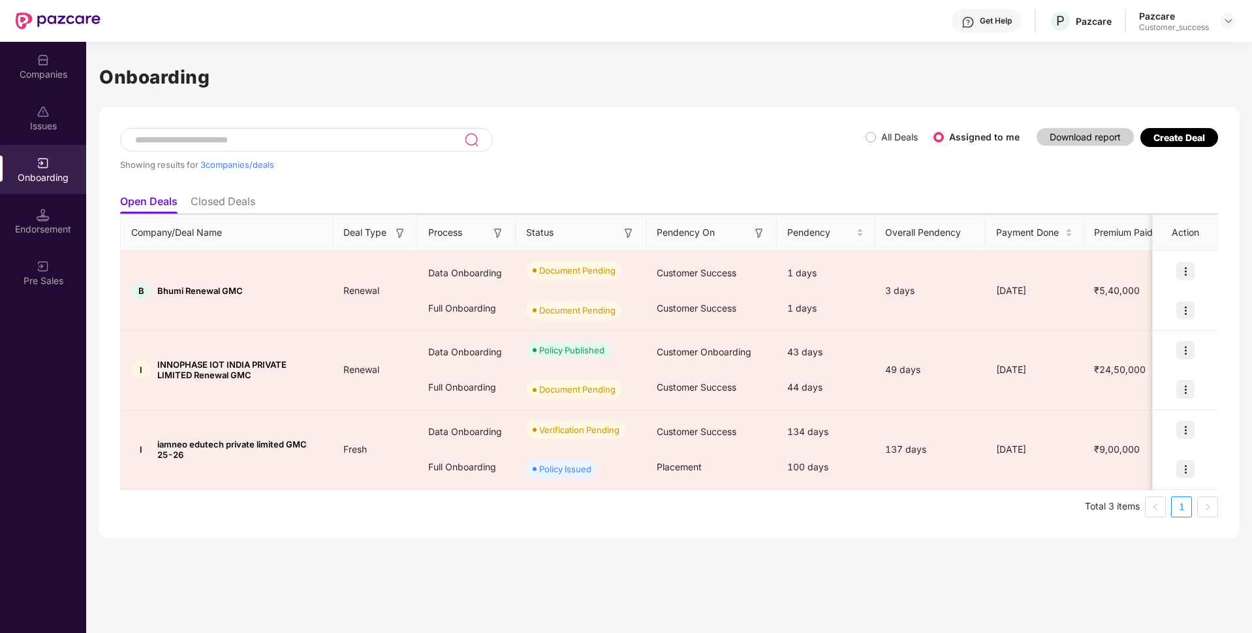
click at [55, 72] on div "Companies" at bounding box center [43, 74] width 86 height 13
